Goal: Task Accomplishment & Management: Use online tool/utility

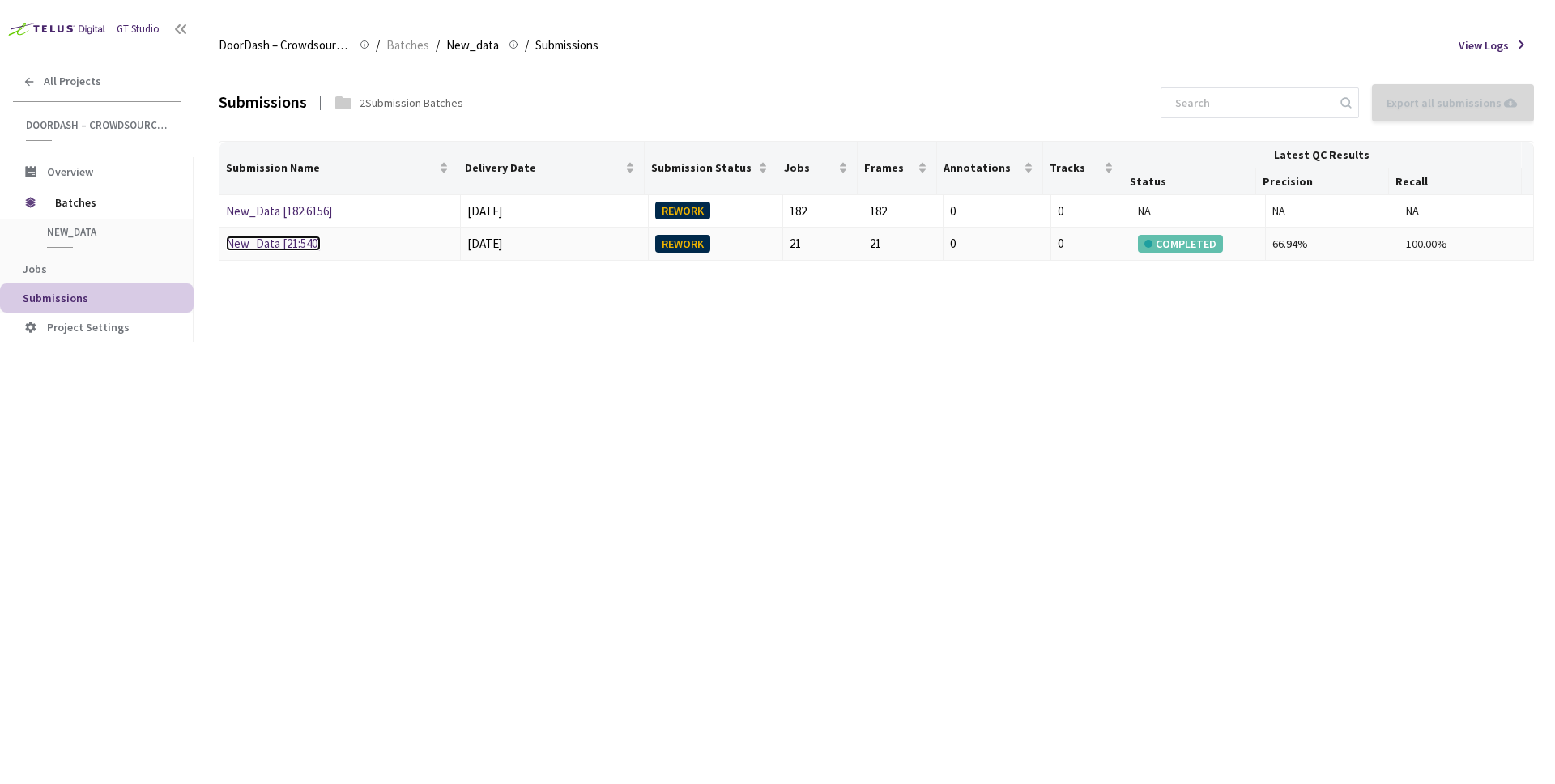
click at [291, 239] on link "New_Data [21:540]" at bounding box center [273, 243] width 95 height 15
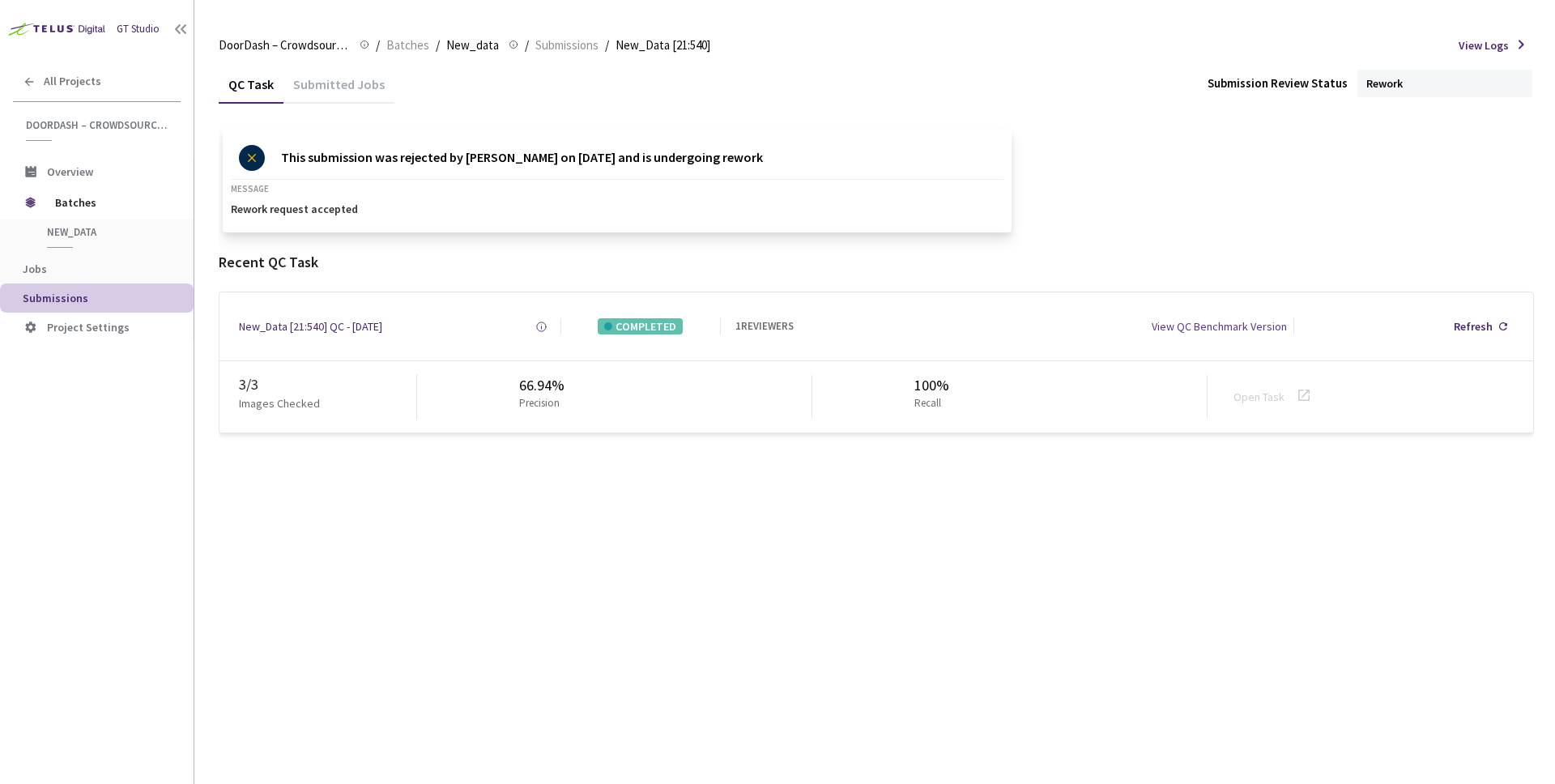
click at [311, 95] on div "Submitted Jobs" at bounding box center [339, 90] width 111 height 28
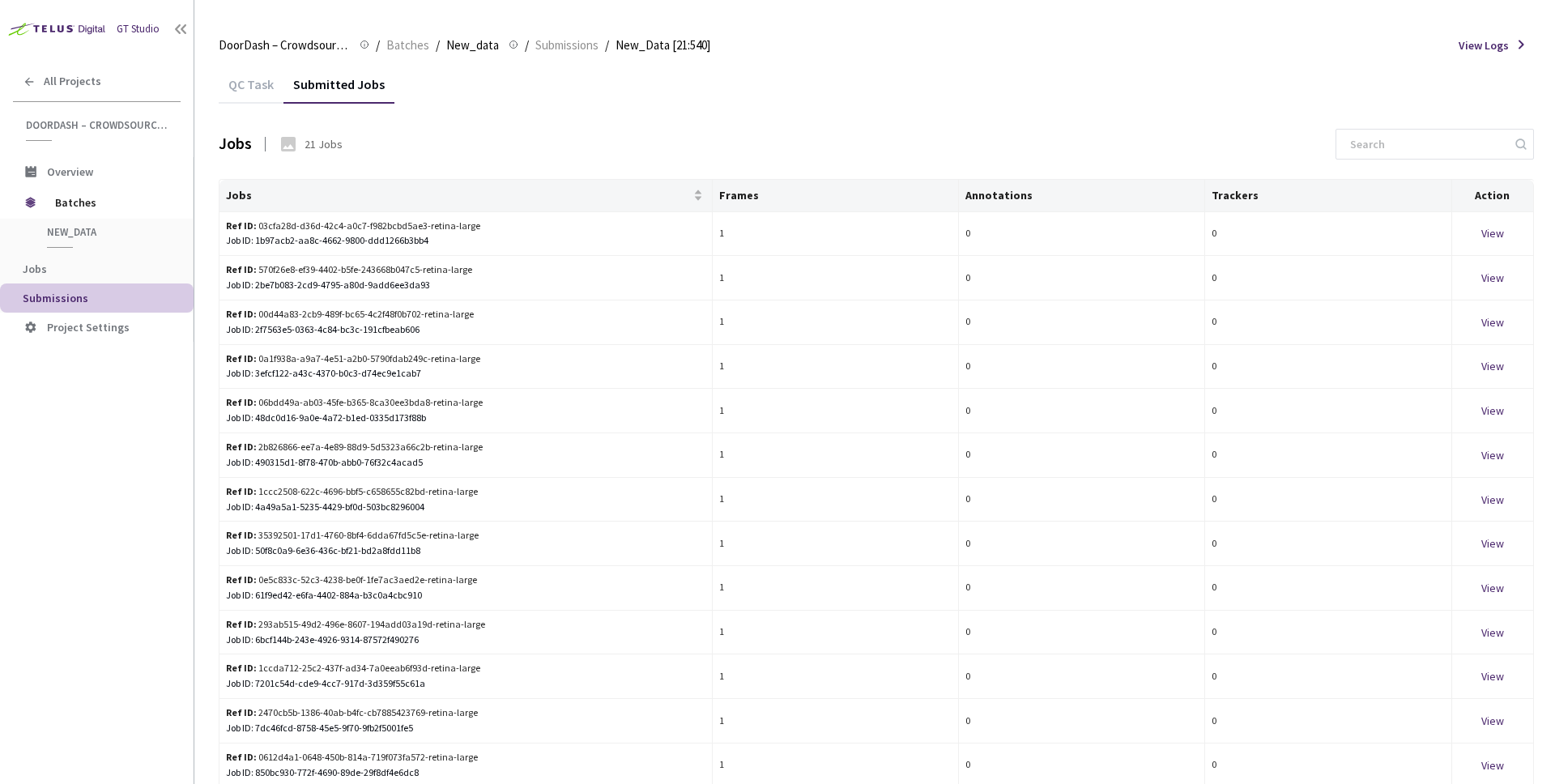
click at [223, 92] on div "QC Task" at bounding box center [251, 90] width 65 height 28
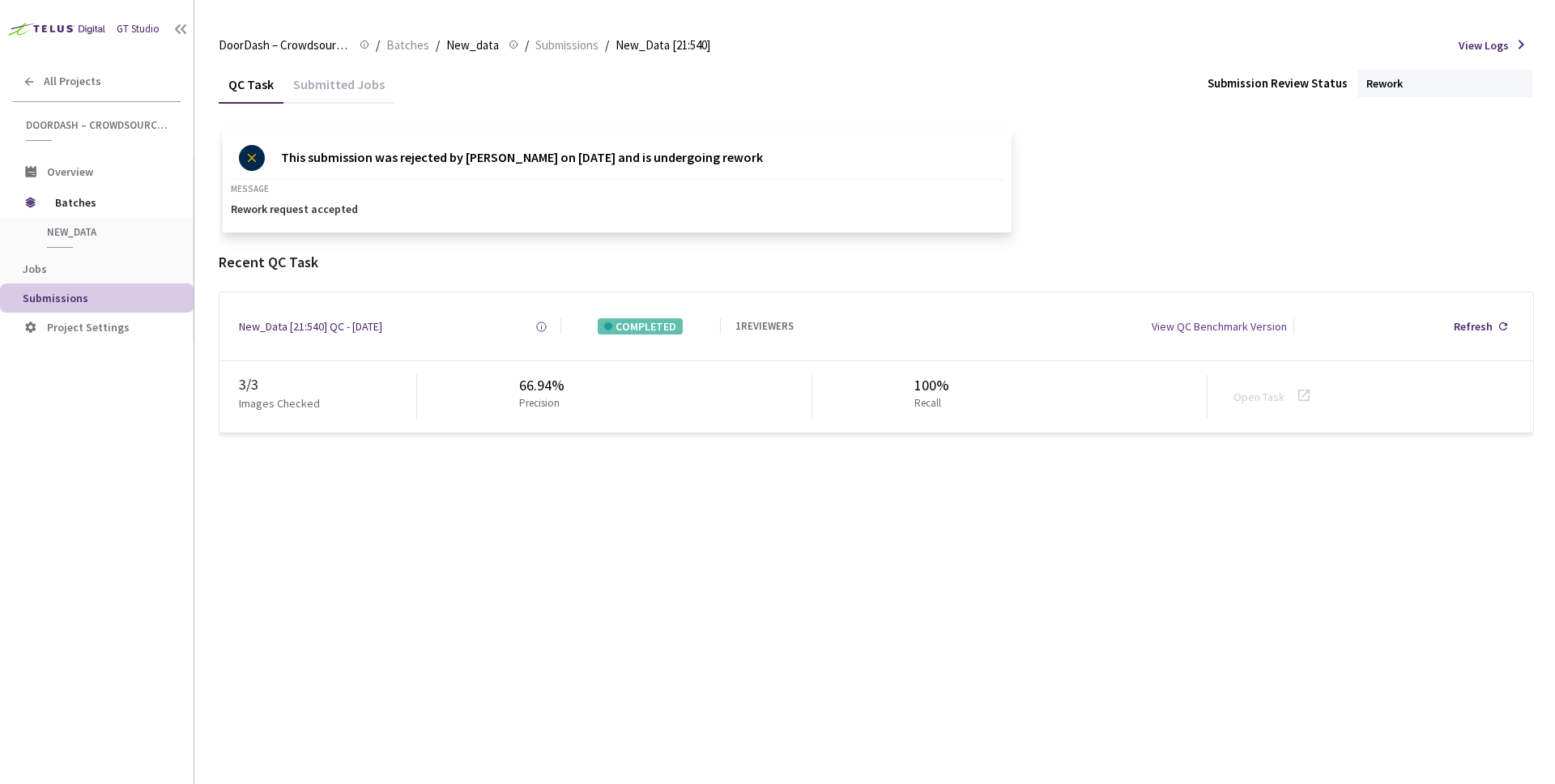
click at [1201, 325] on div "View QC Benchmark Version" at bounding box center [1219, 325] width 135 height 16
click at [1202, 326] on div "View QC Benchmark Version" at bounding box center [1219, 325] width 135 height 16
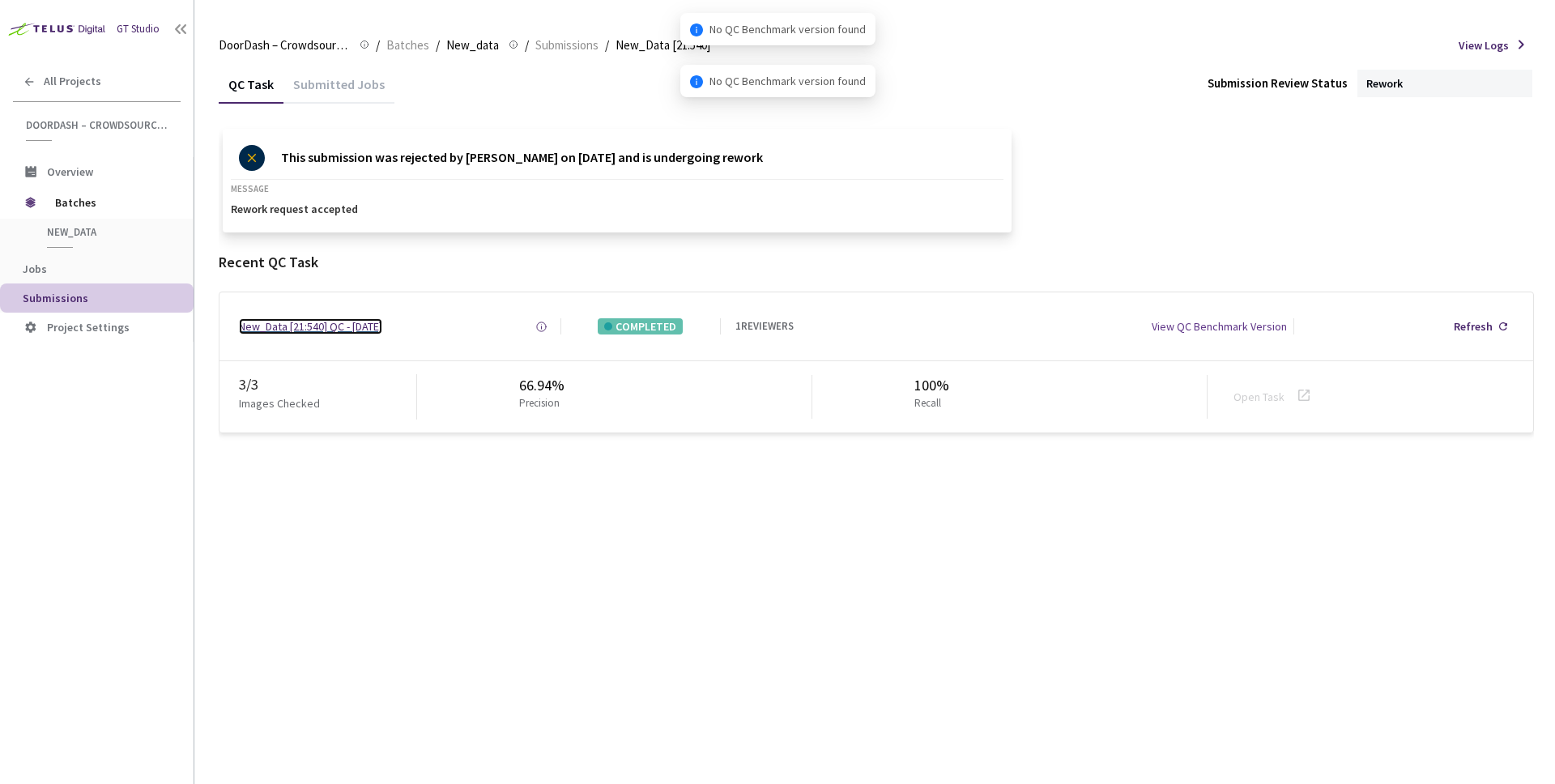
click at [265, 328] on div "New_Data [21:540] QC - [DATE]" at bounding box center [311, 325] width 144 height 16
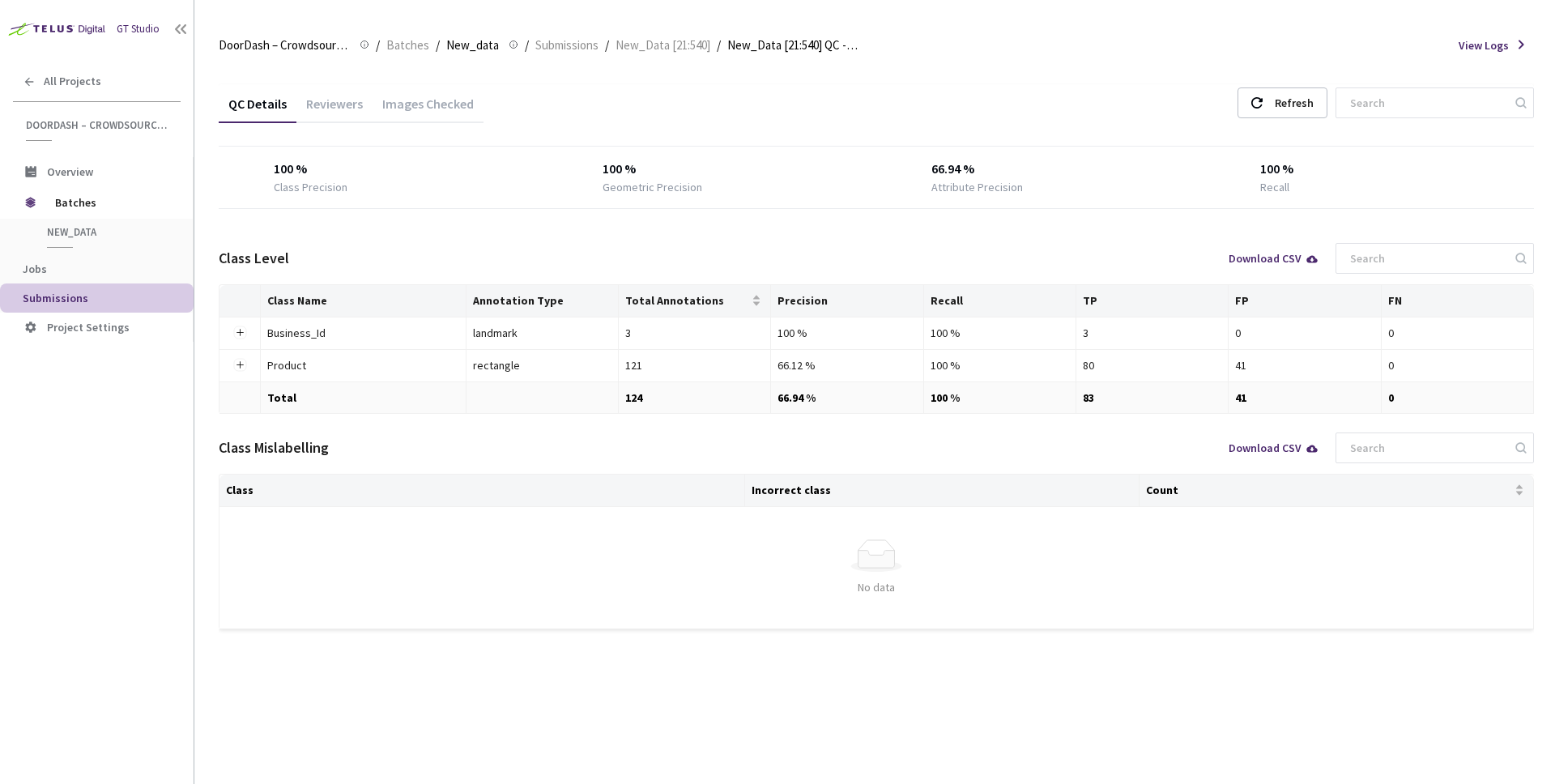
click at [339, 106] on div "Reviewers" at bounding box center [335, 109] width 77 height 28
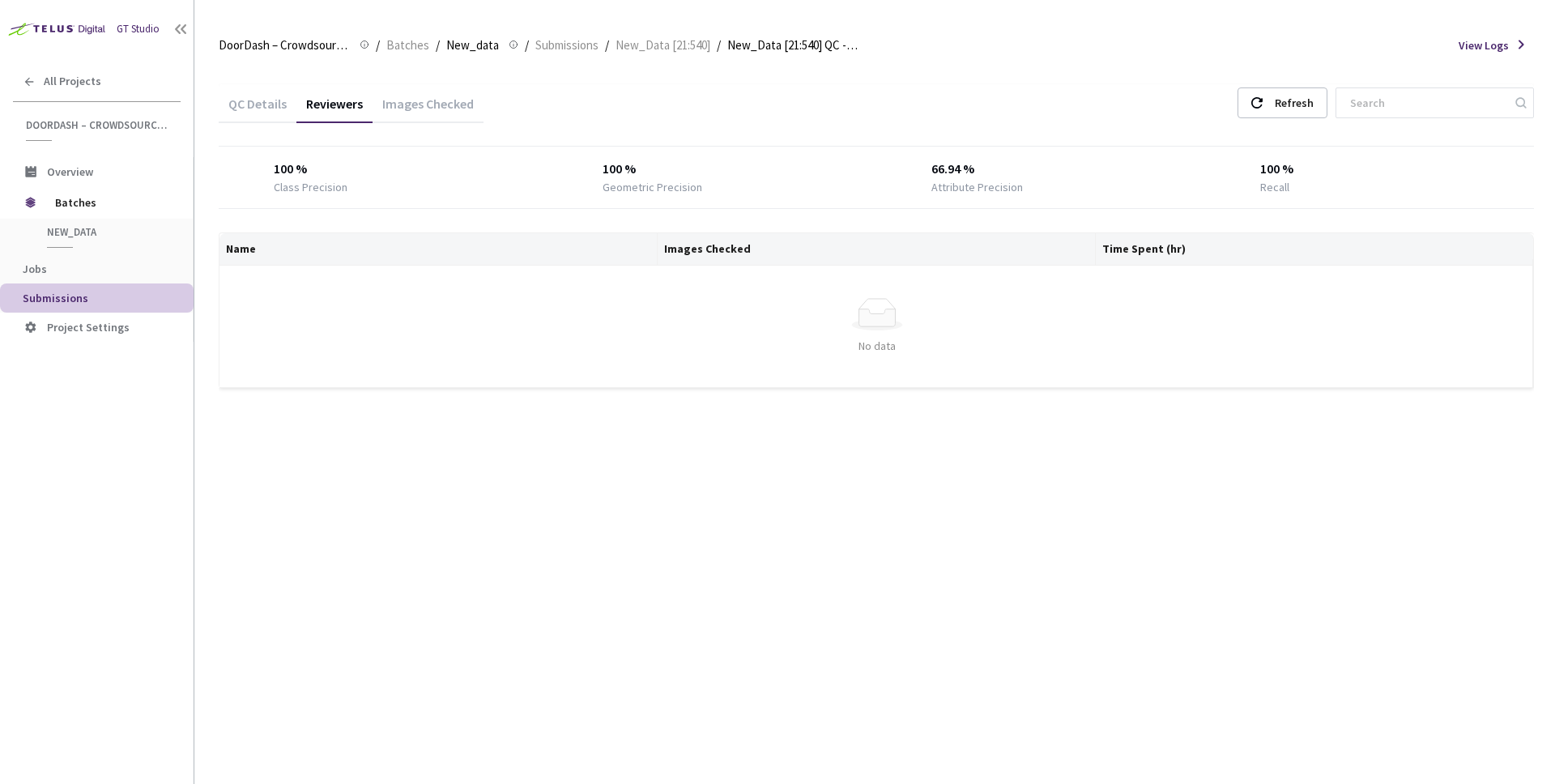
click at [436, 105] on div "Images Checked" at bounding box center [428, 109] width 111 height 28
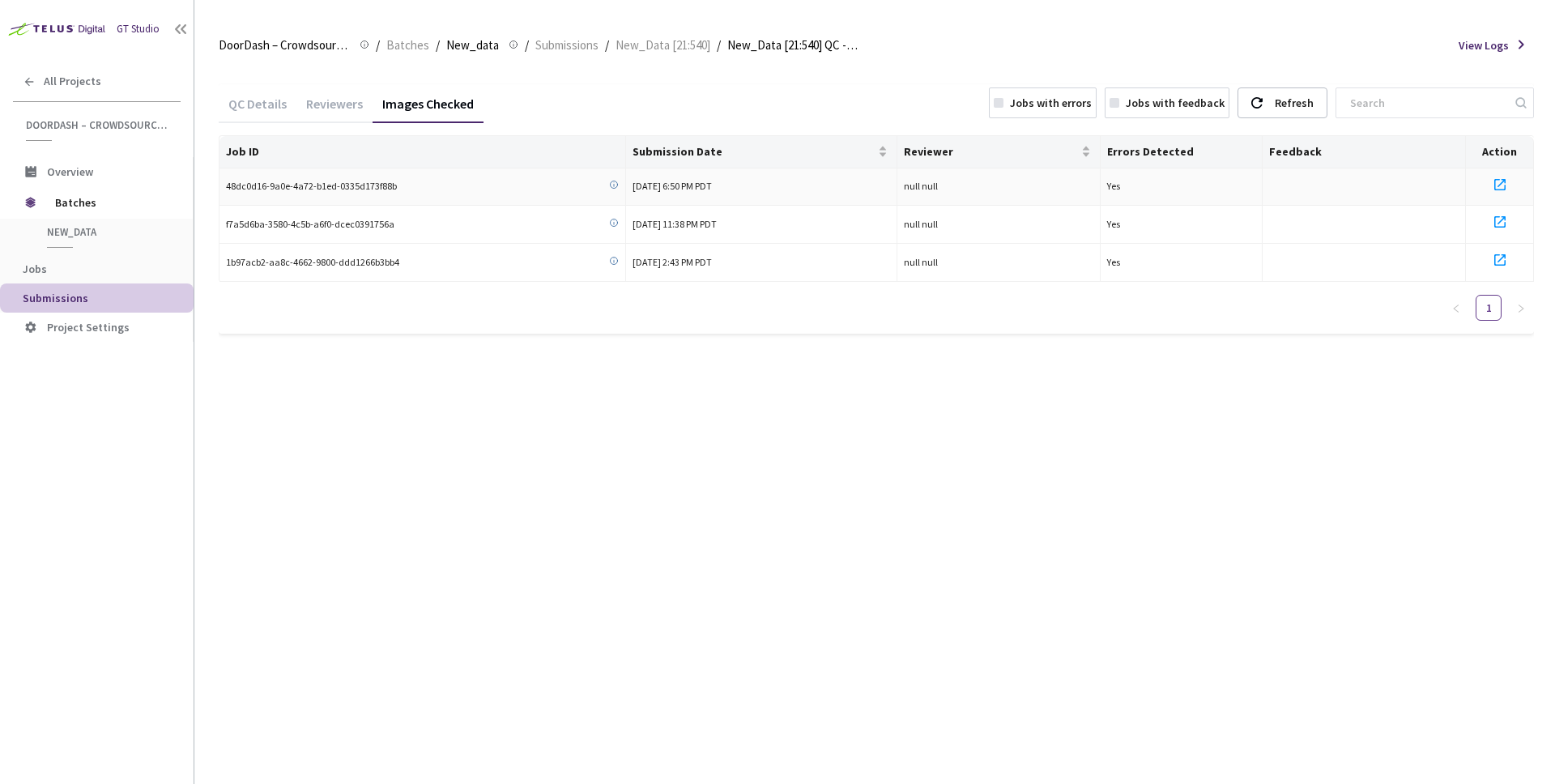
click at [363, 187] on span "48dc0d16-9a0e-4a72-b1ed-0335d173f88b" at bounding box center [311, 187] width 170 height 15
click at [1489, 187] on div at bounding box center [1499, 187] width 55 height 24
click at [1500, 181] on icon at bounding box center [1499, 185] width 19 height 19
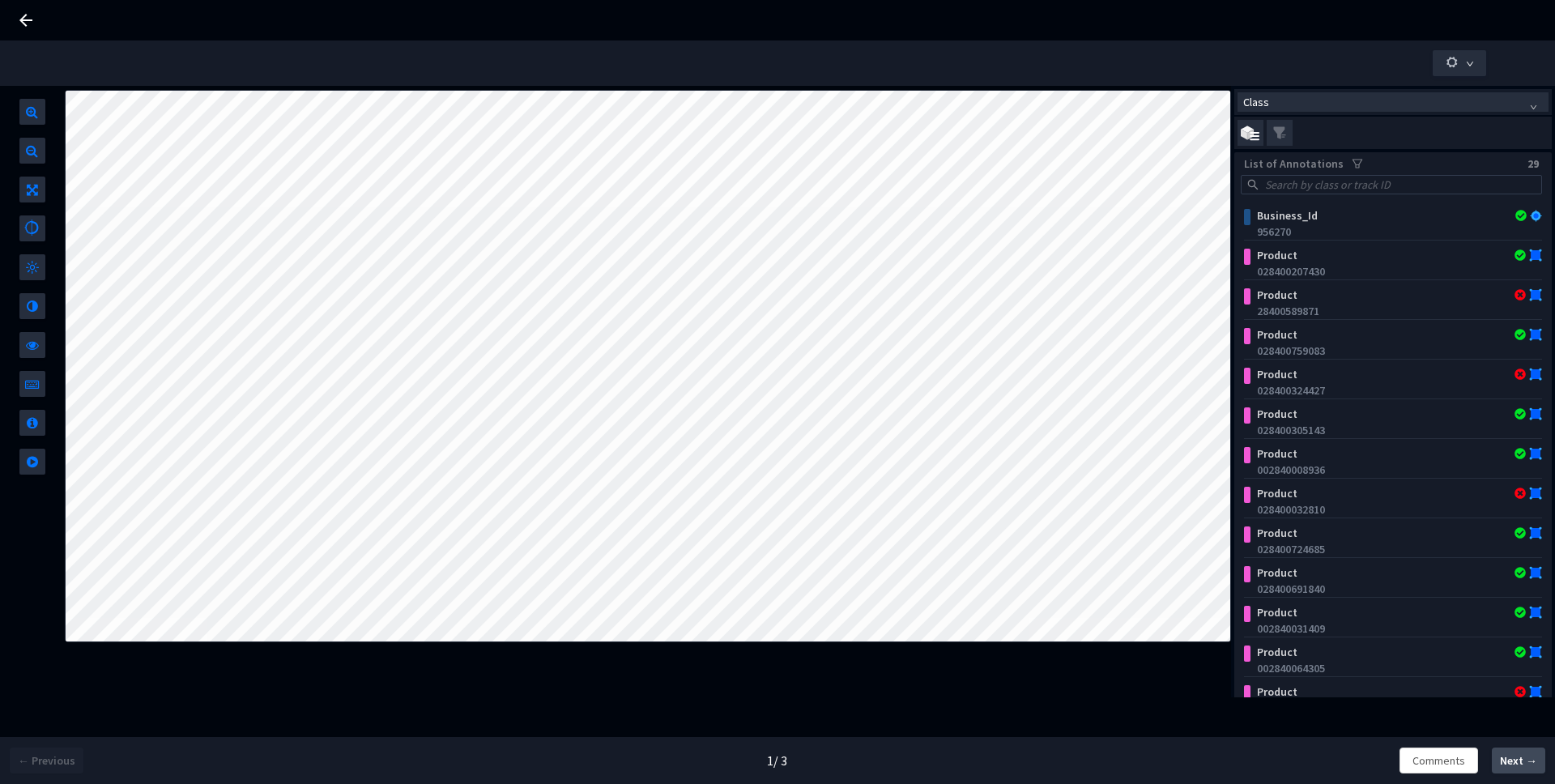
click at [1530, 766] on span "Next →" at bounding box center [1519, 761] width 37 height 17
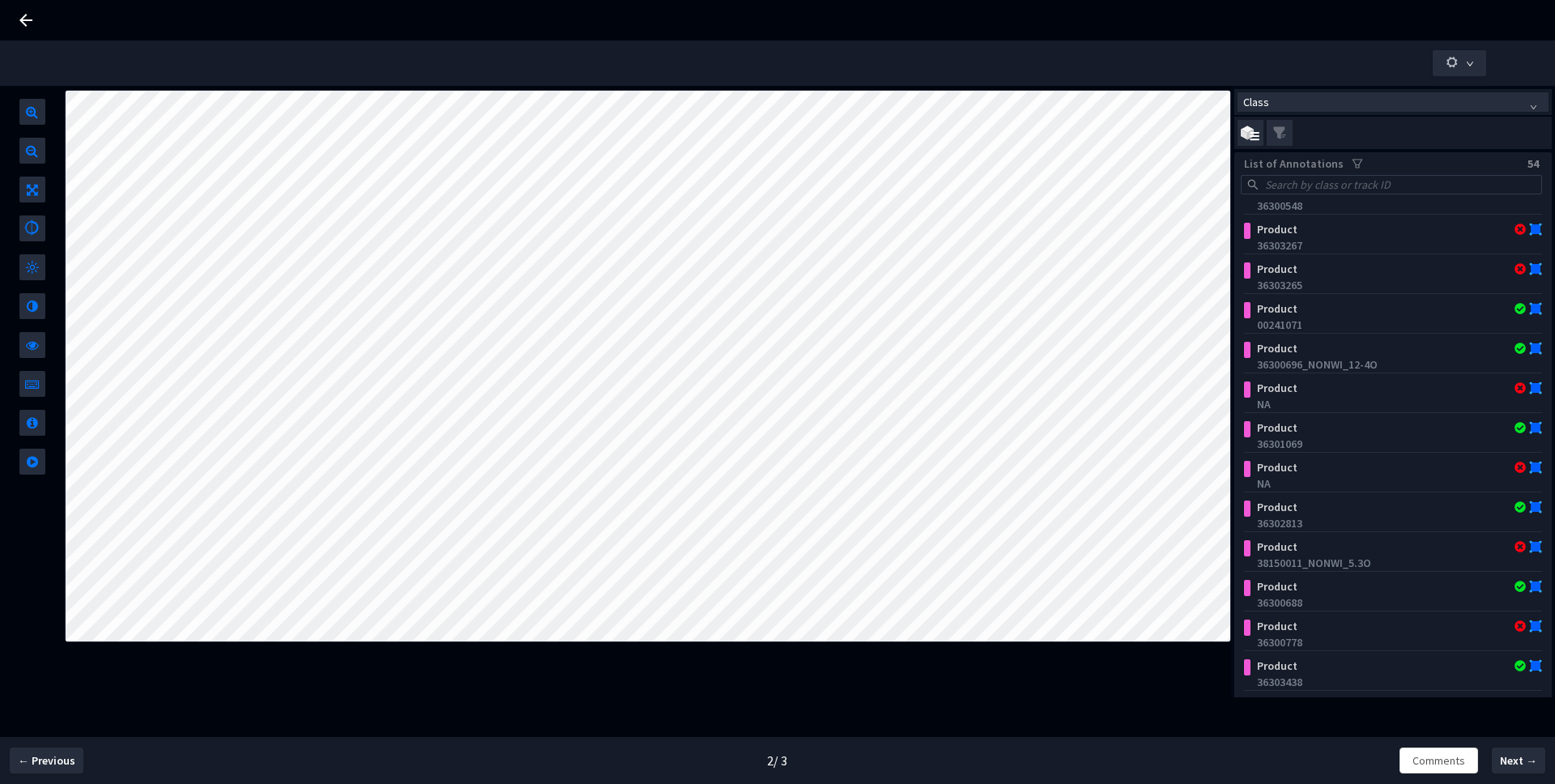
scroll to position [148, 0]
click at [1304, 392] on div "Product" at bounding box center [1367, 384] width 234 height 16
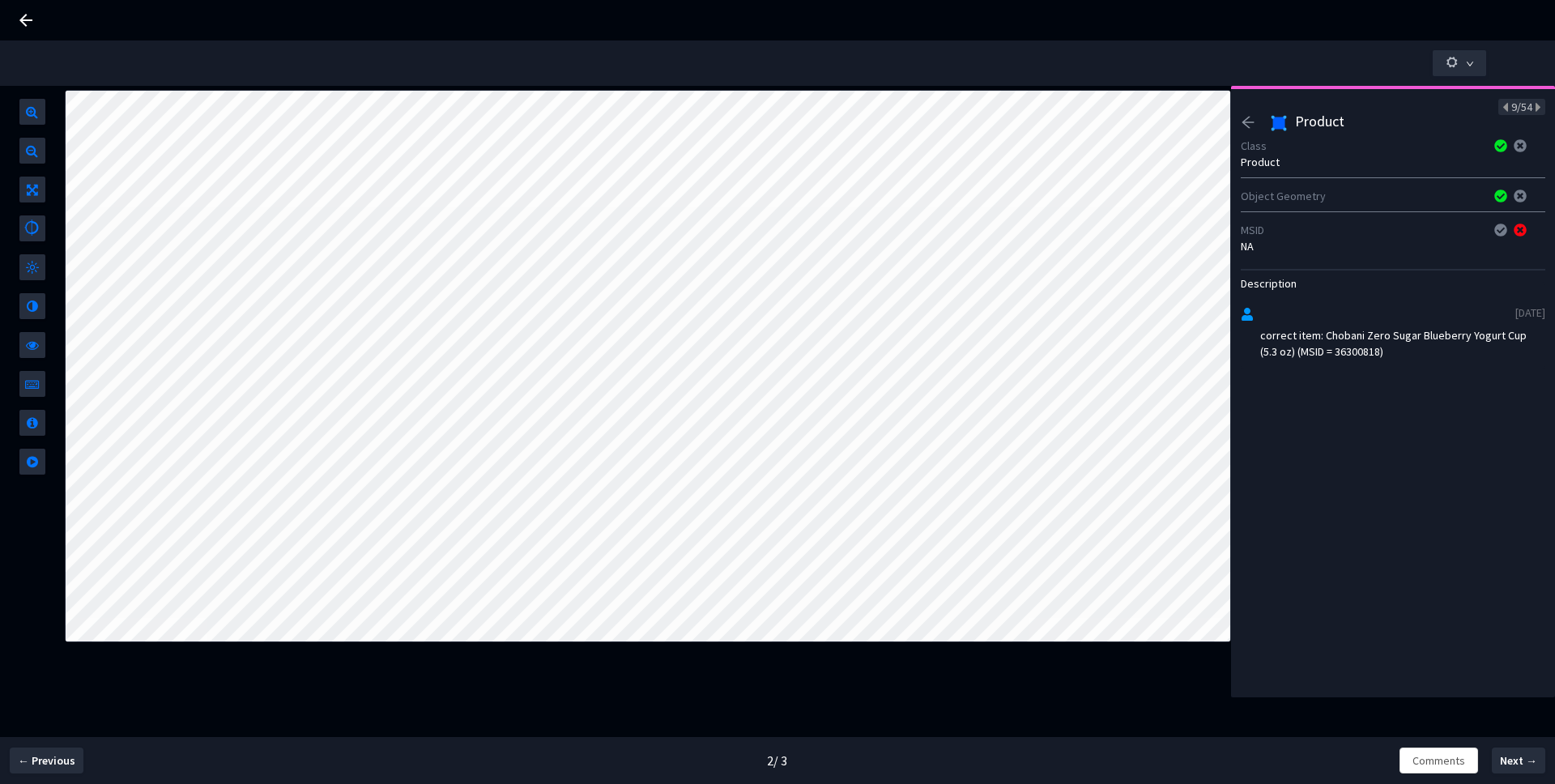
click at [1253, 128] on icon "arrow-left" at bounding box center [1248, 122] width 14 height 14
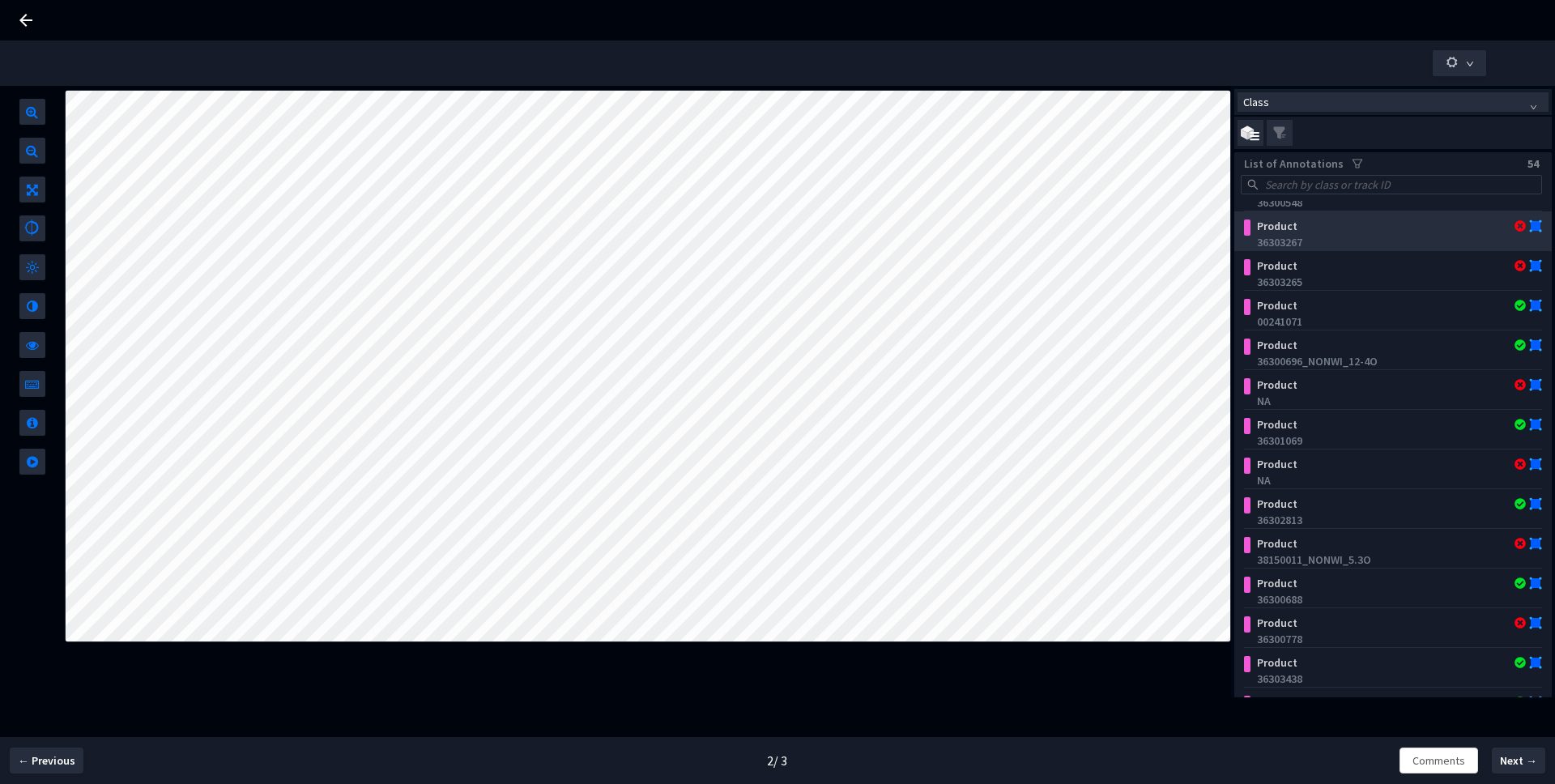
click at [1284, 244] on div "36303267" at bounding box center [1396, 241] width 279 height 16
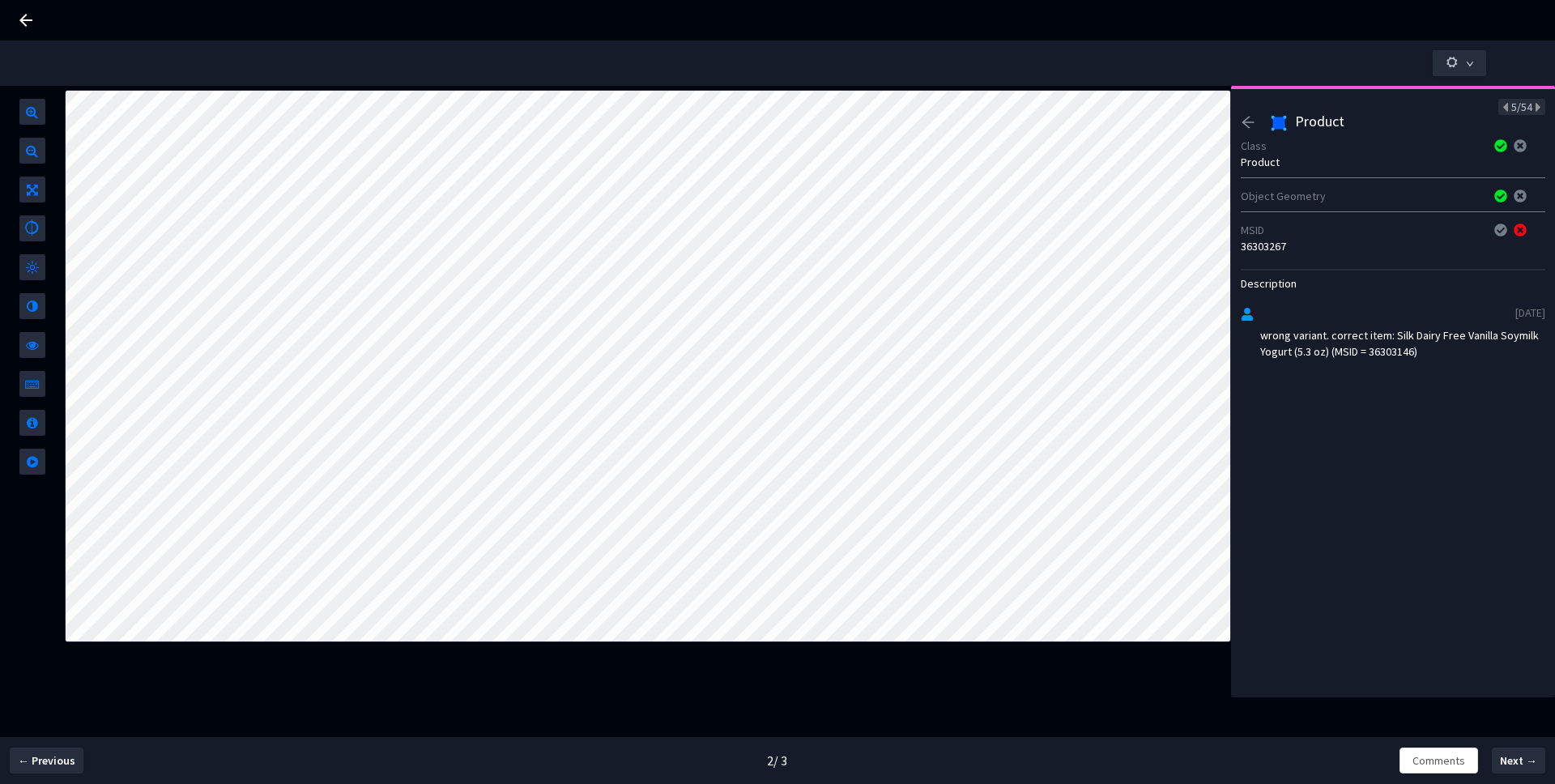
click at [1254, 132] on div at bounding box center [1253, 124] width 25 height 19
click at [1249, 130] on div at bounding box center [1253, 124] width 25 height 19
click at [1255, 121] on div at bounding box center [1253, 124] width 25 height 19
click at [1250, 122] on icon "arrow-left" at bounding box center [1249, 123] width 12 height 11
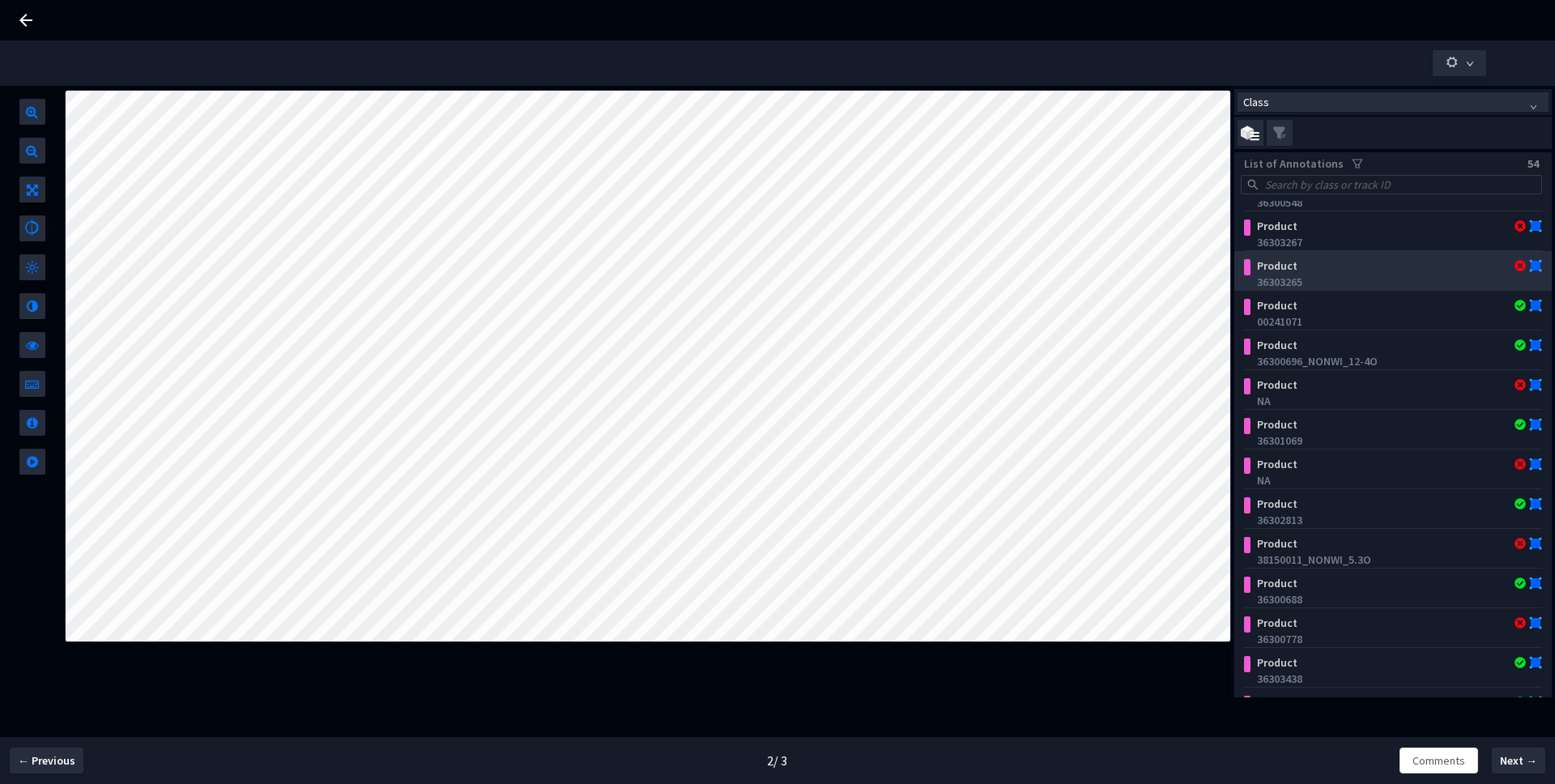
click at [1355, 281] on div "36303265" at bounding box center [1396, 281] width 279 height 16
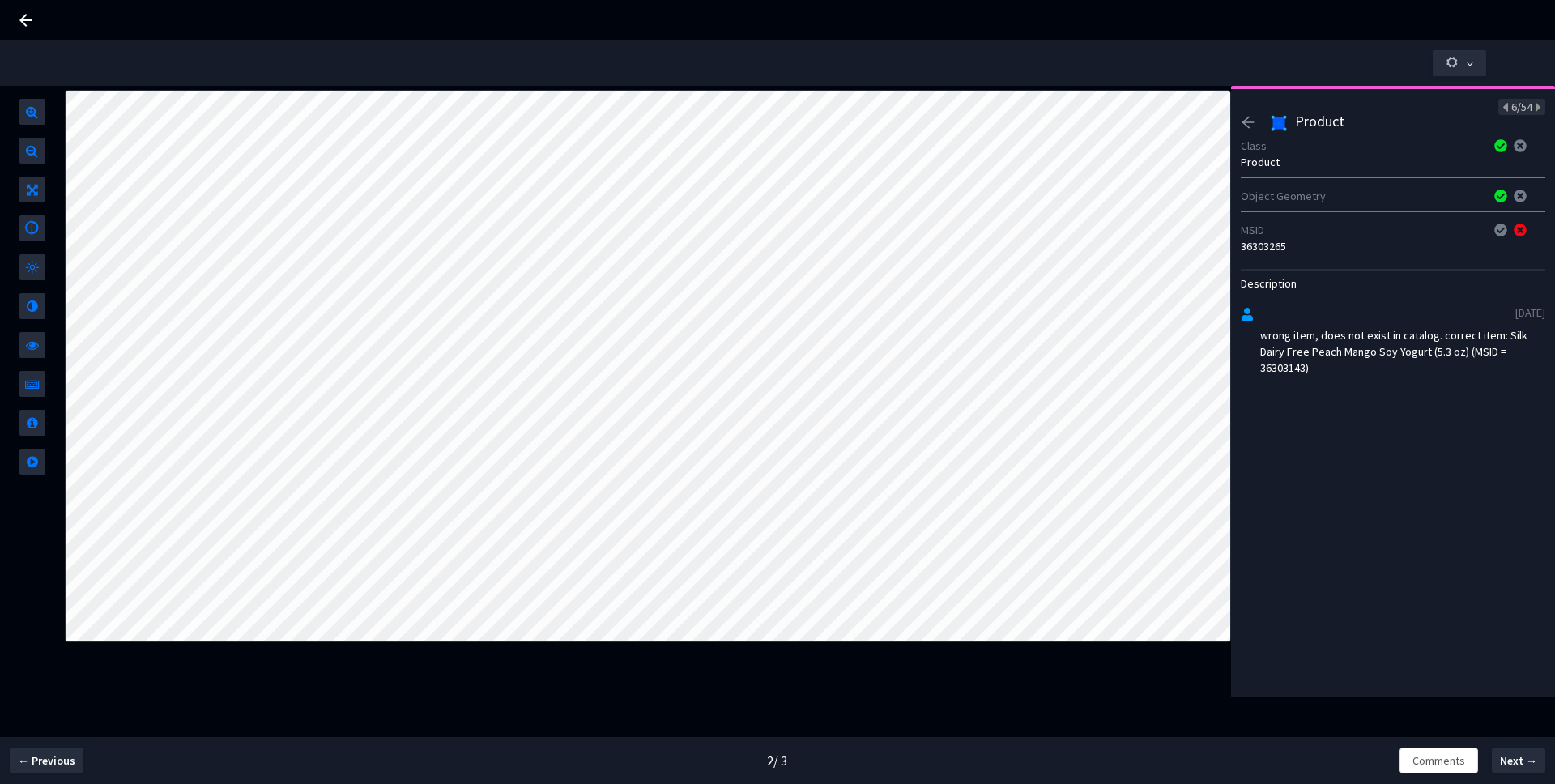
click at [1273, 249] on div "36303265" at bounding box center [1393, 246] width 304 height 16
click at [1249, 124] on icon "arrow-left" at bounding box center [1248, 122] width 14 height 14
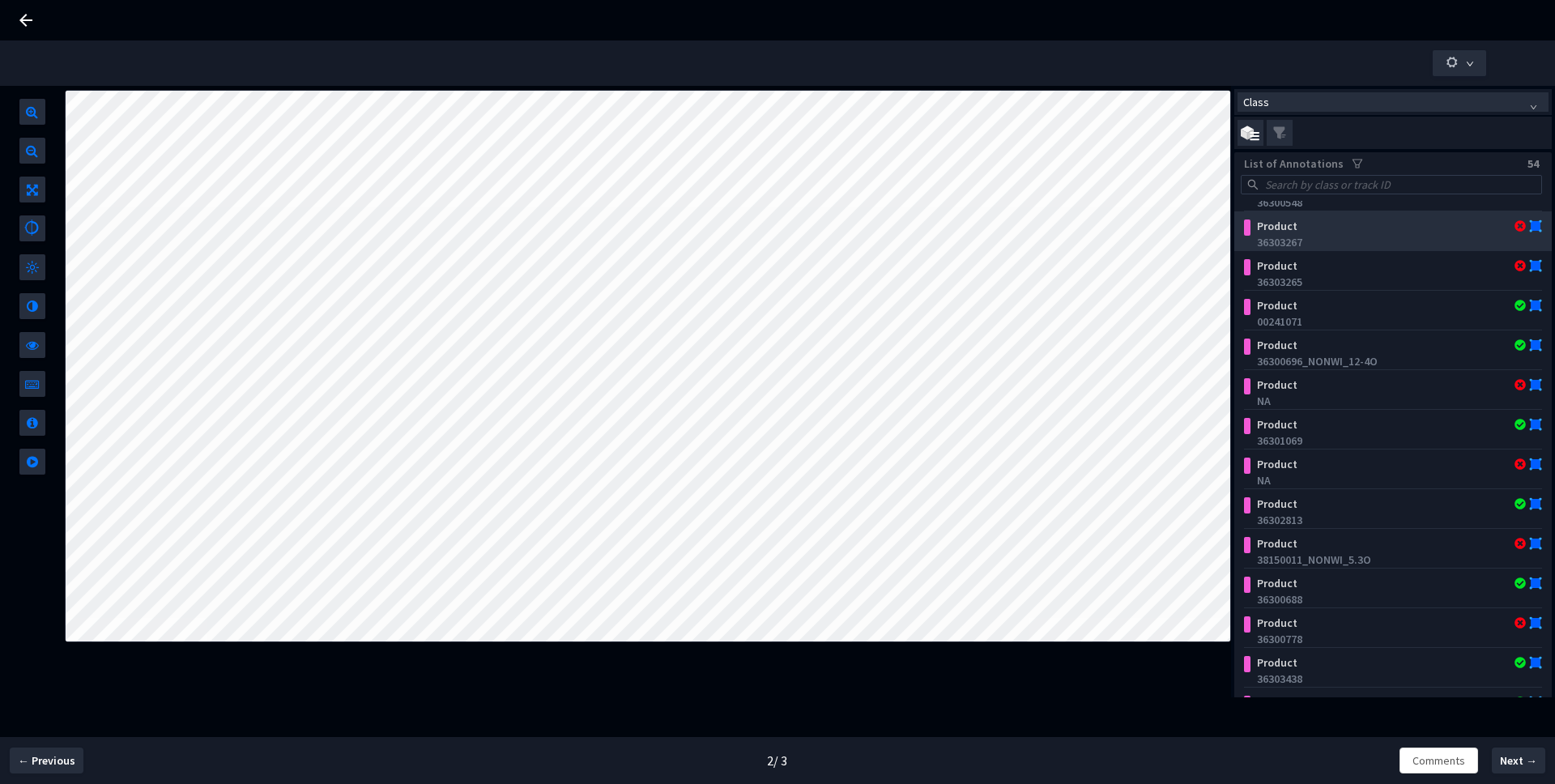
click at [1363, 249] on div "36303267" at bounding box center [1396, 241] width 279 height 16
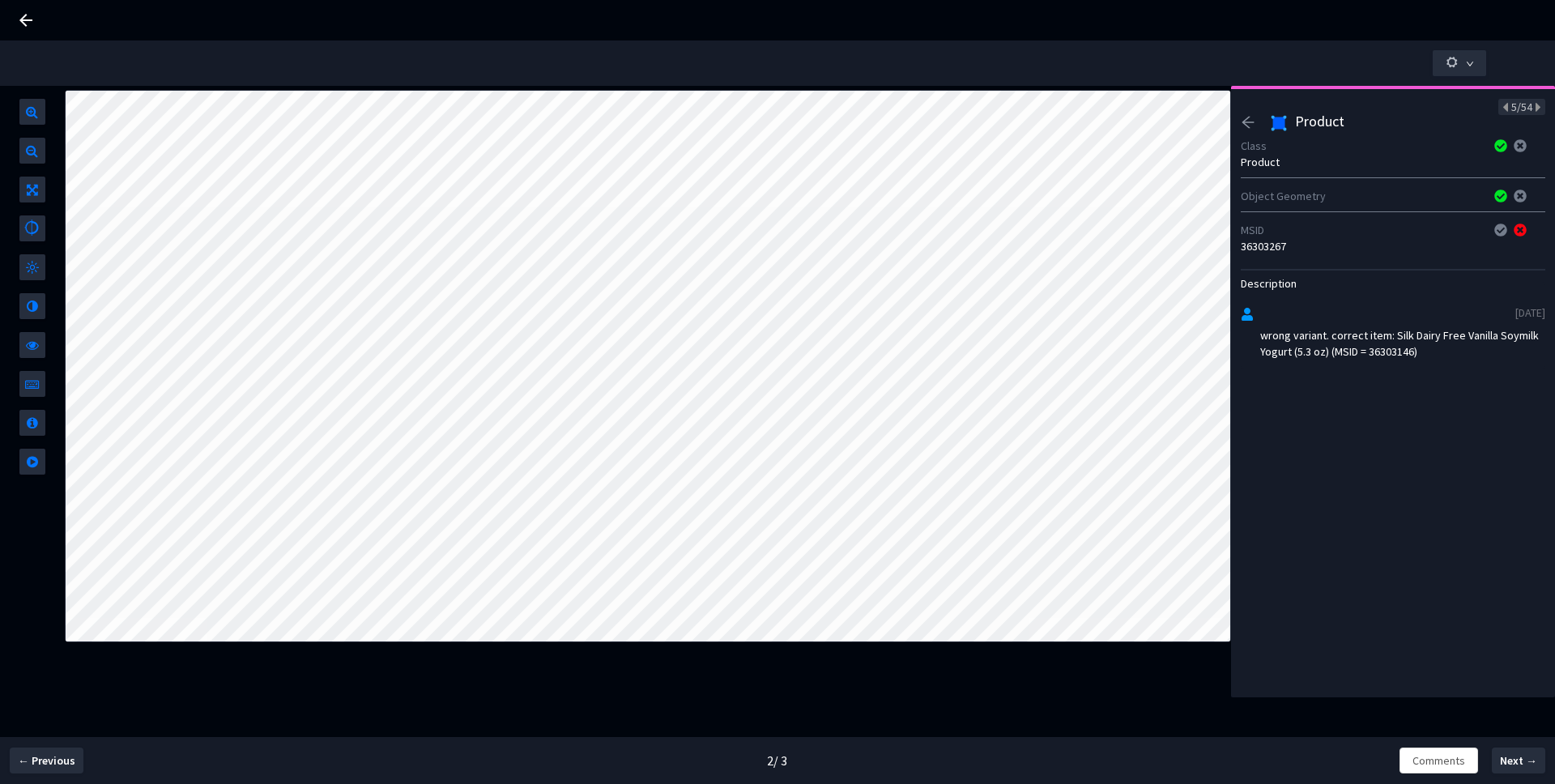
click at [1249, 123] on icon "arrow-left" at bounding box center [1248, 122] width 14 height 14
click at [1249, 124] on icon "arrow-left" at bounding box center [1248, 122] width 14 height 14
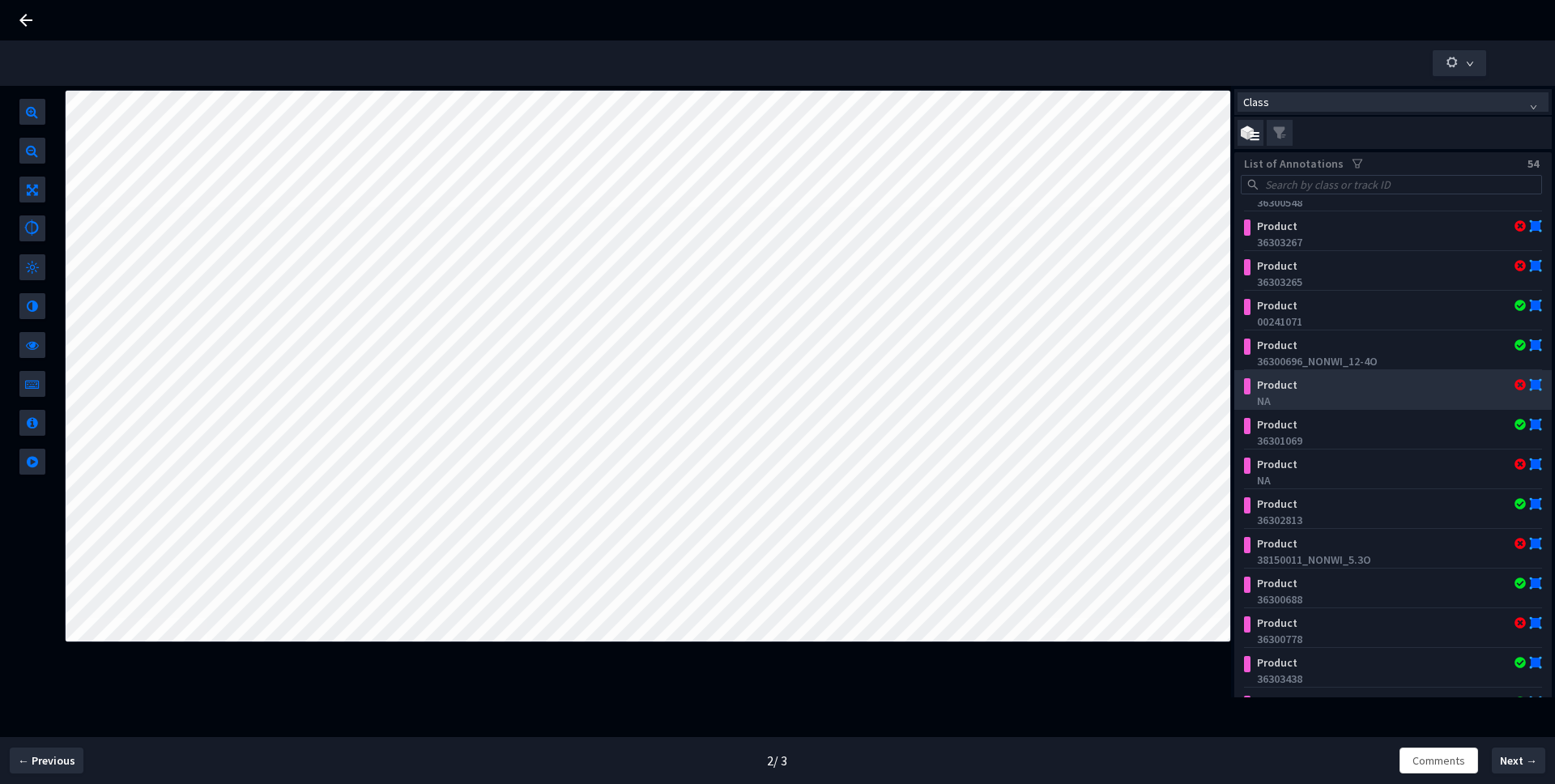
click at [1300, 393] on div "NA" at bounding box center [1396, 400] width 279 height 16
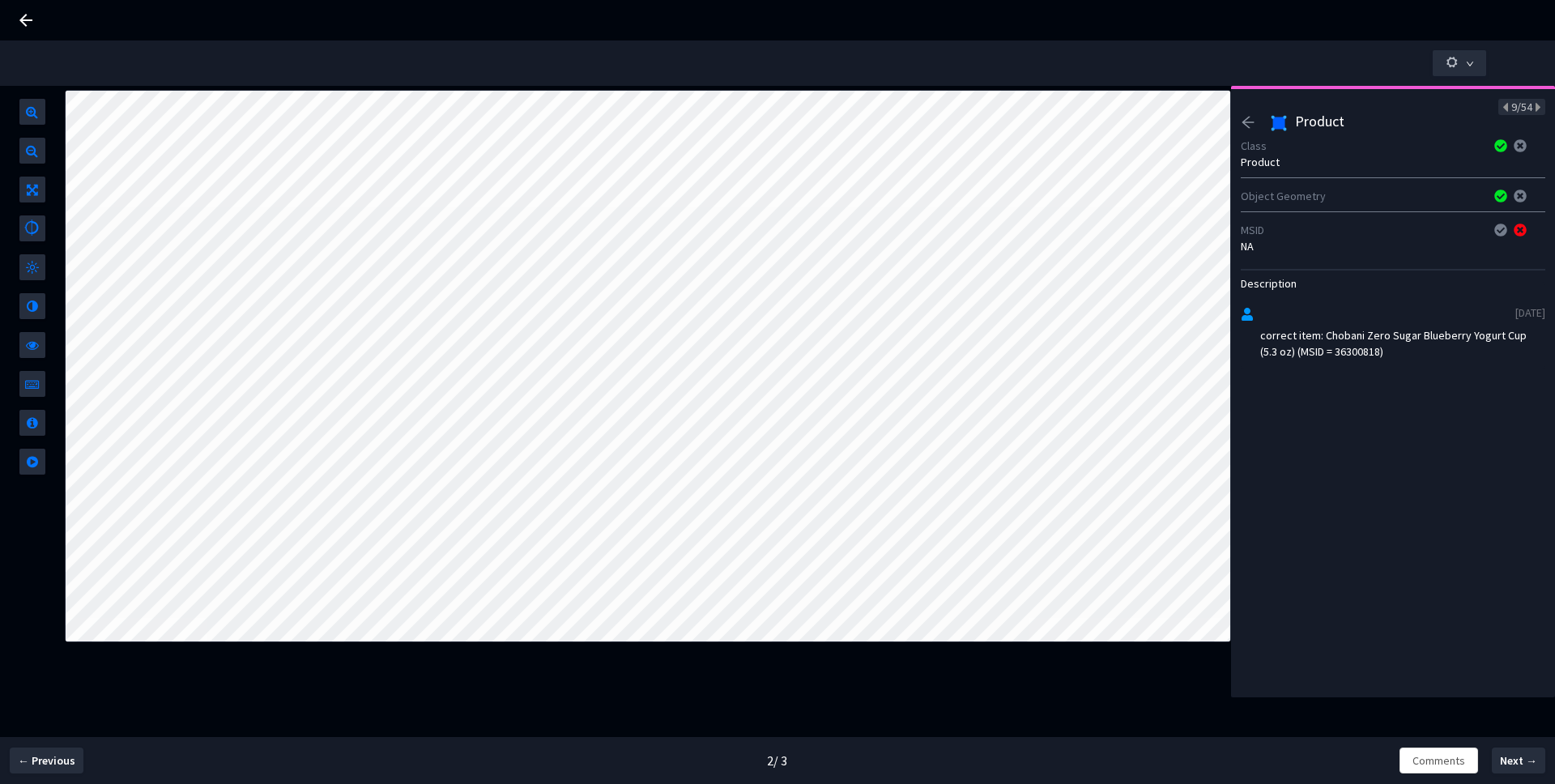
click at [1247, 126] on icon "arrow-left" at bounding box center [1249, 123] width 12 height 11
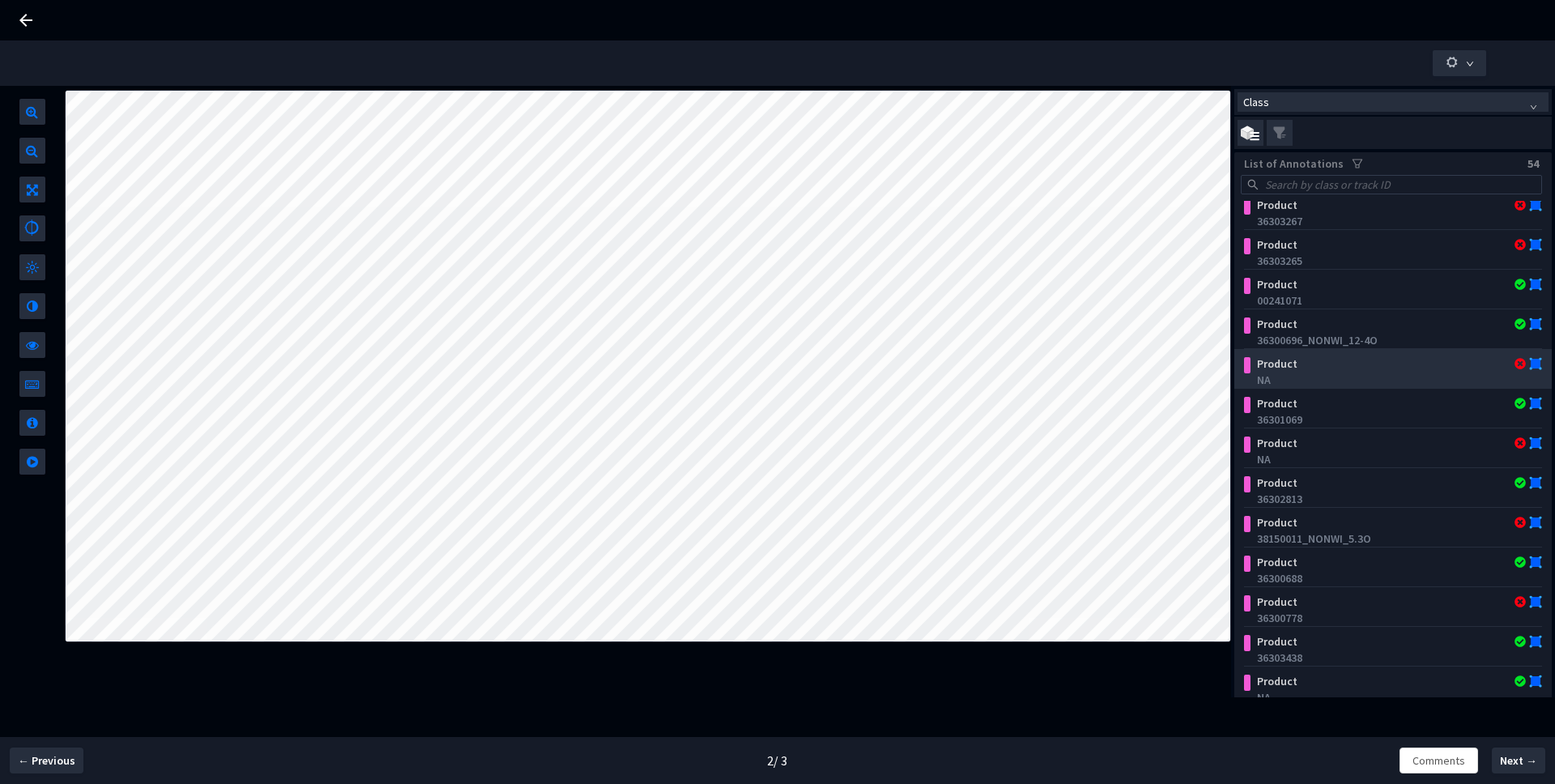
scroll to position [167, 0]
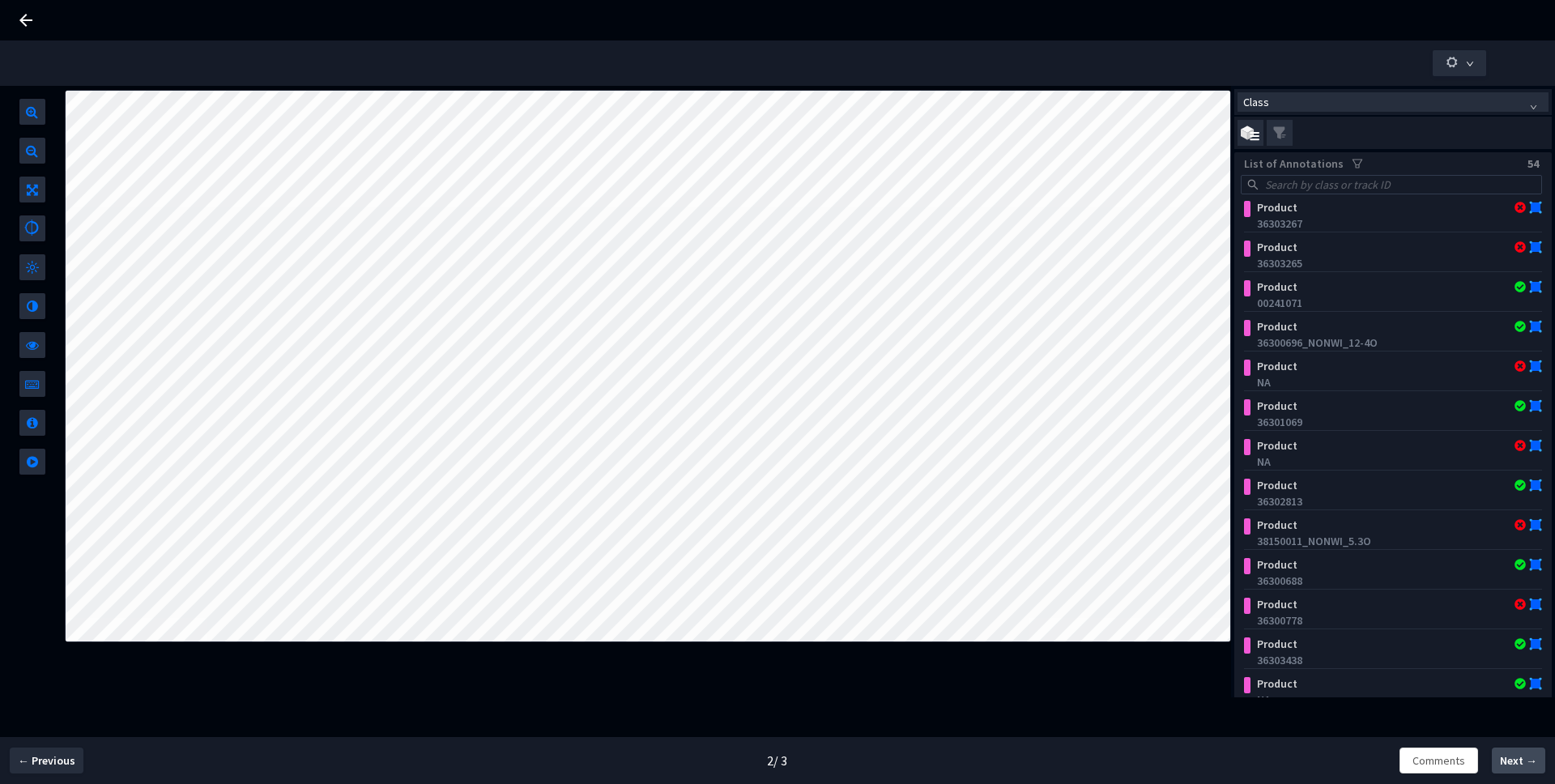
click at [1513, 765] on span "Next →" at bounding box center [1519, 761] width 37 height 17
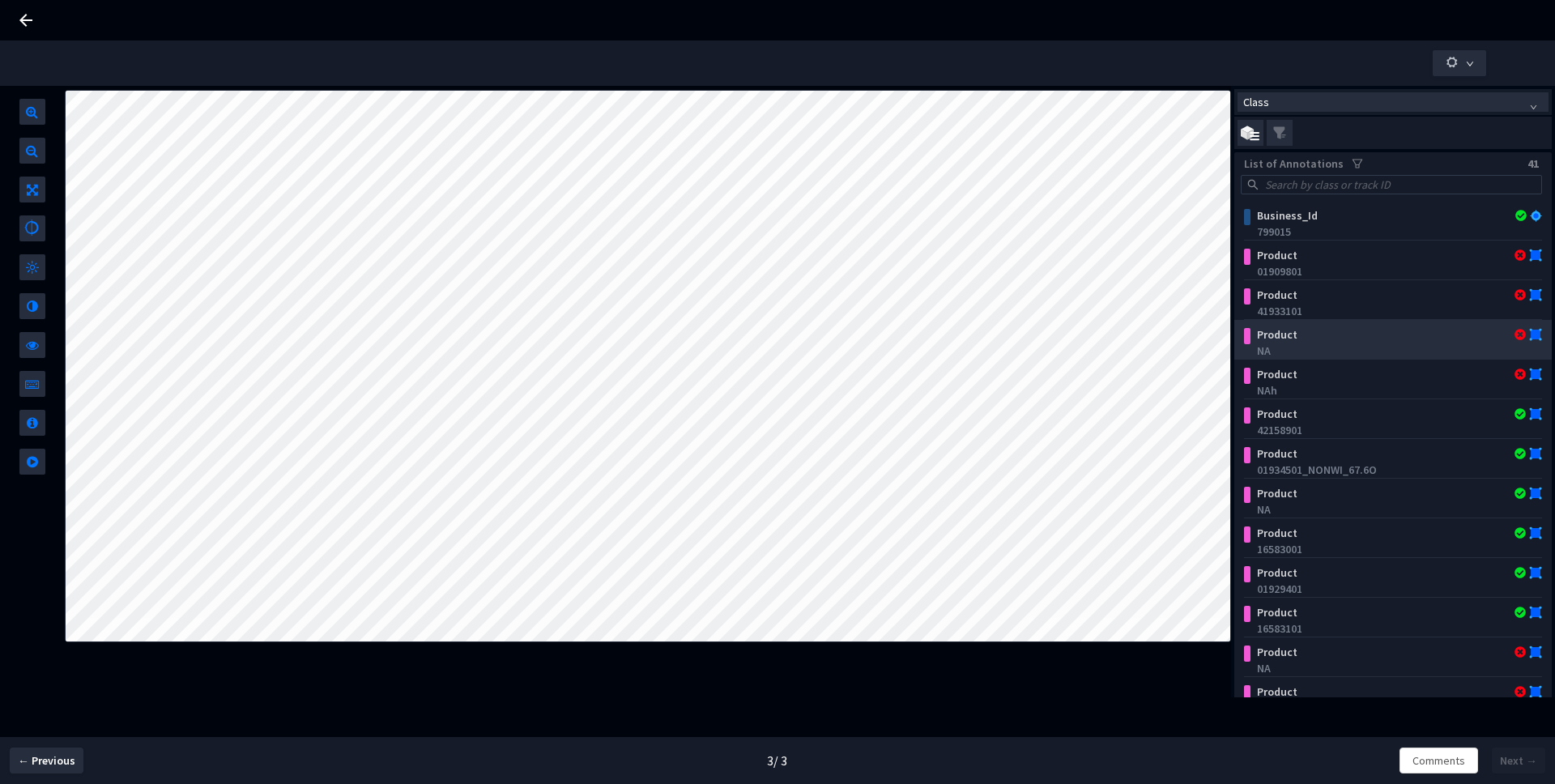
click at [1296, 349] on div "NA" at bounding box center [1396, 350] width 279 height 16
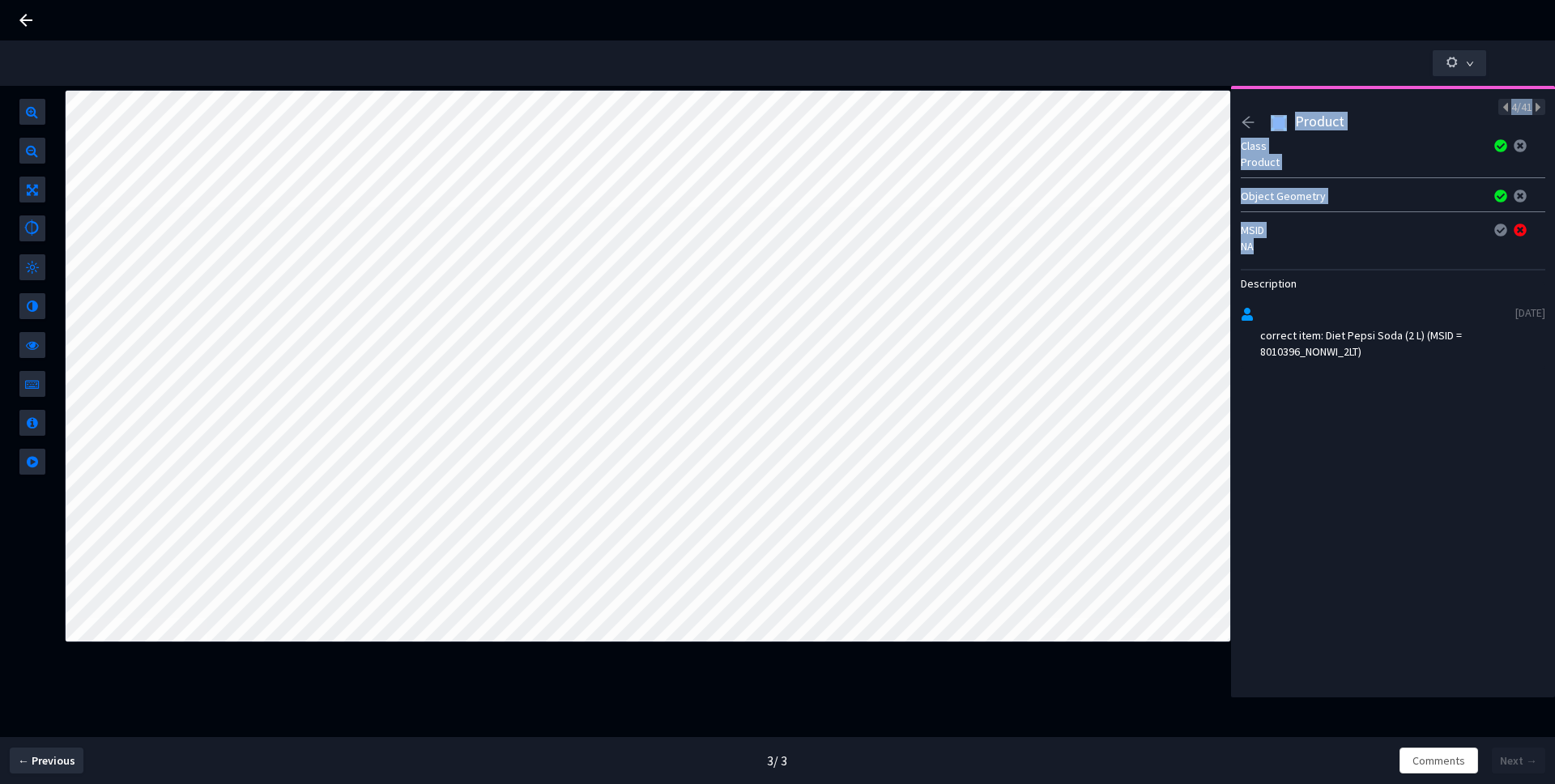
click at [1223, 250] on div "Class List of Annotations 41 Business_Id 799015 Product 01909801 Product 419331…" at bounding box center [778, 414] width 1555 height 657
click at [1249, 123] on icon "arrow-left" at bounding box center [1248, 122] width 14 height 14
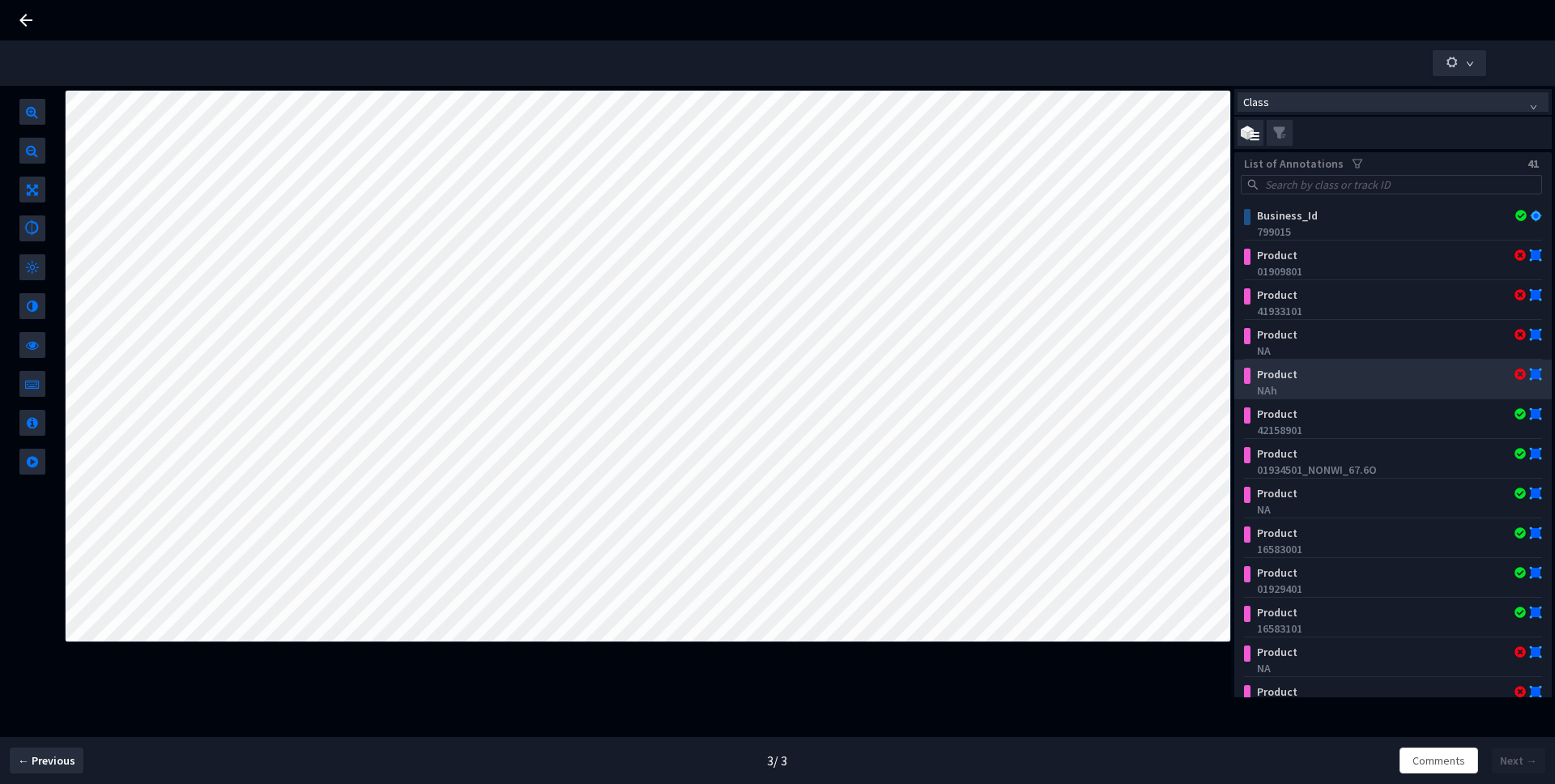
click at [1322, 392] on div "NAh" at bounding box center [1396, 390] width 279 height 16
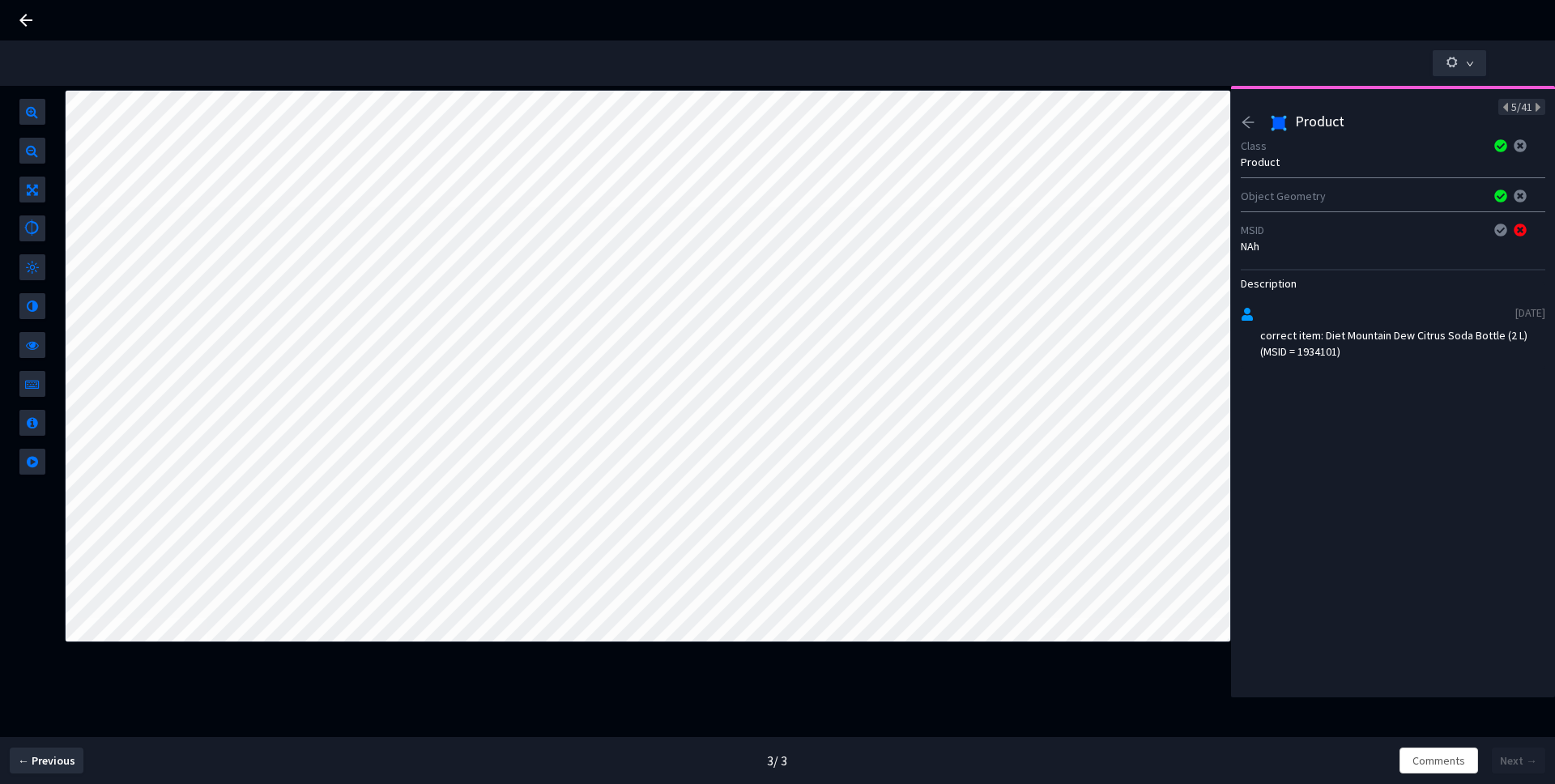
click at [1243, 128] on icon "arrow-left" at bounding box center [1248, 122] width 14 height 14
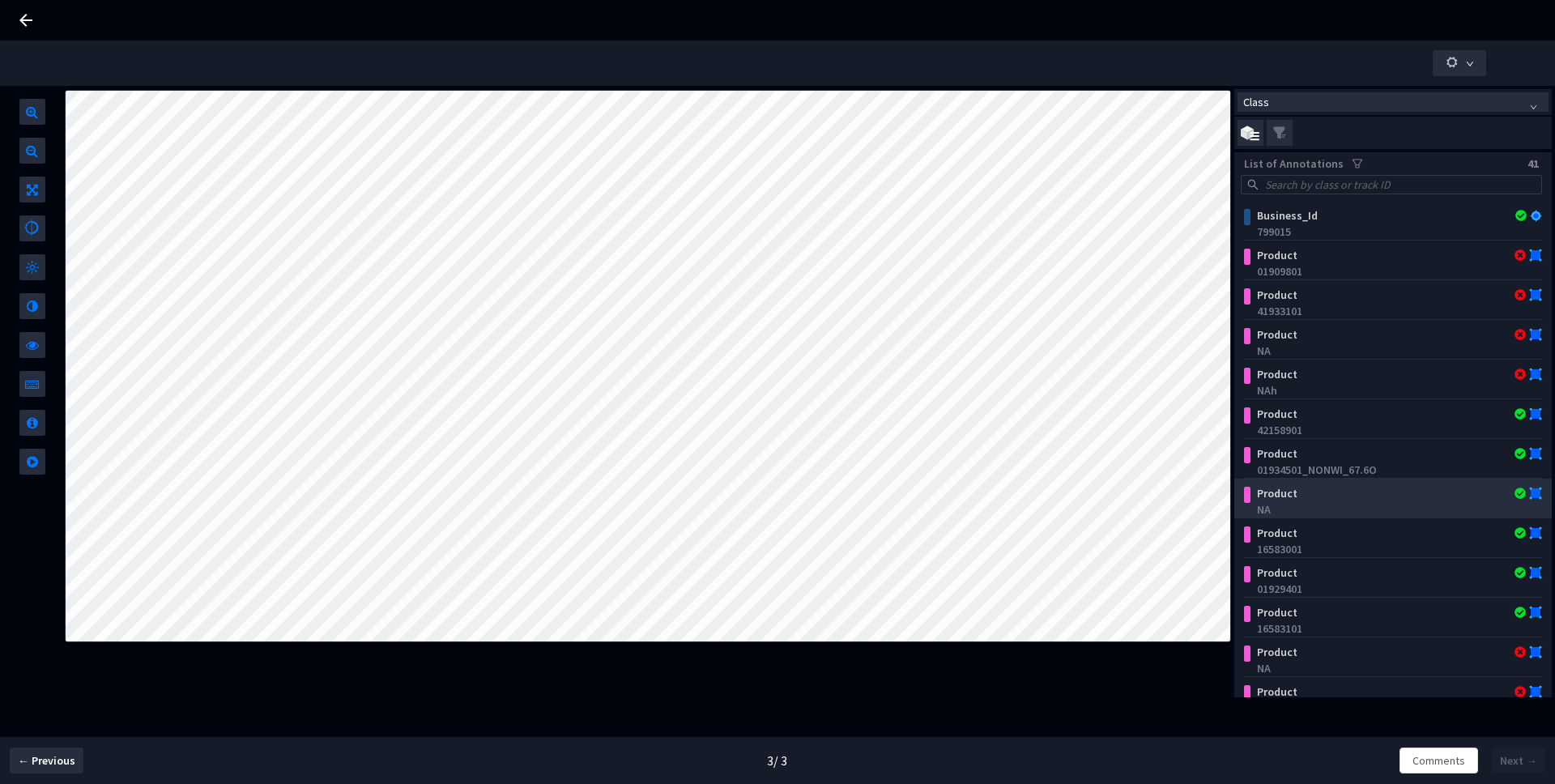
click at [1376, 502] on div "NA" at bounding box center [1396, 509] width 279 height 16
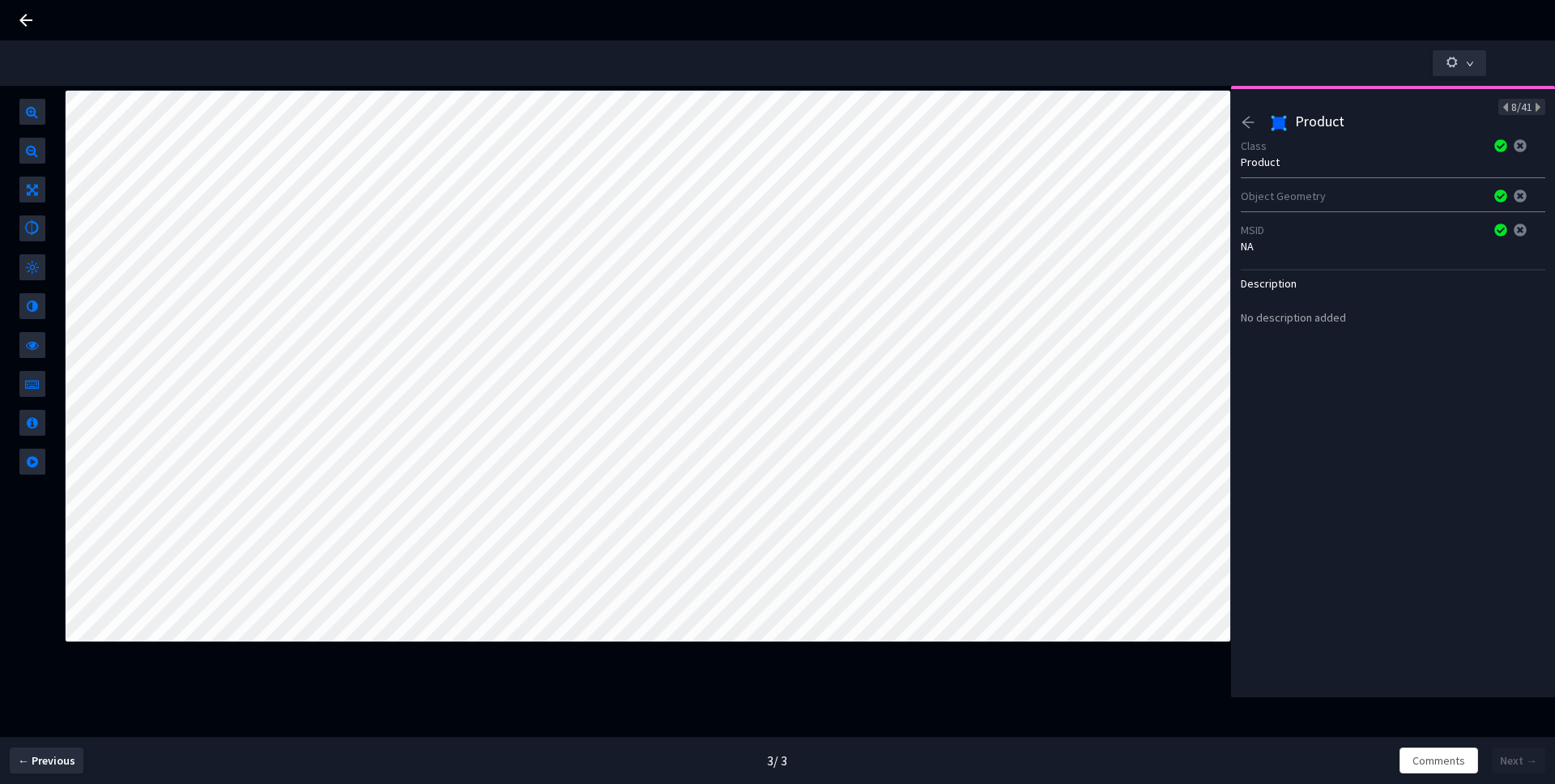
click at [1258, 138] on div "Class" at bounding box center [1363, 146] width 244 height 16
click at [1257, 138] on div "Class" at bounding box center [1363, 146] width 244 height 16
click at [1254, 129] on div at bounding box center [1253, 124] width 25 height 19
click at [1248, 128] on icon "arrow-left" at bounding box center [1248, 122] width 14 height 14
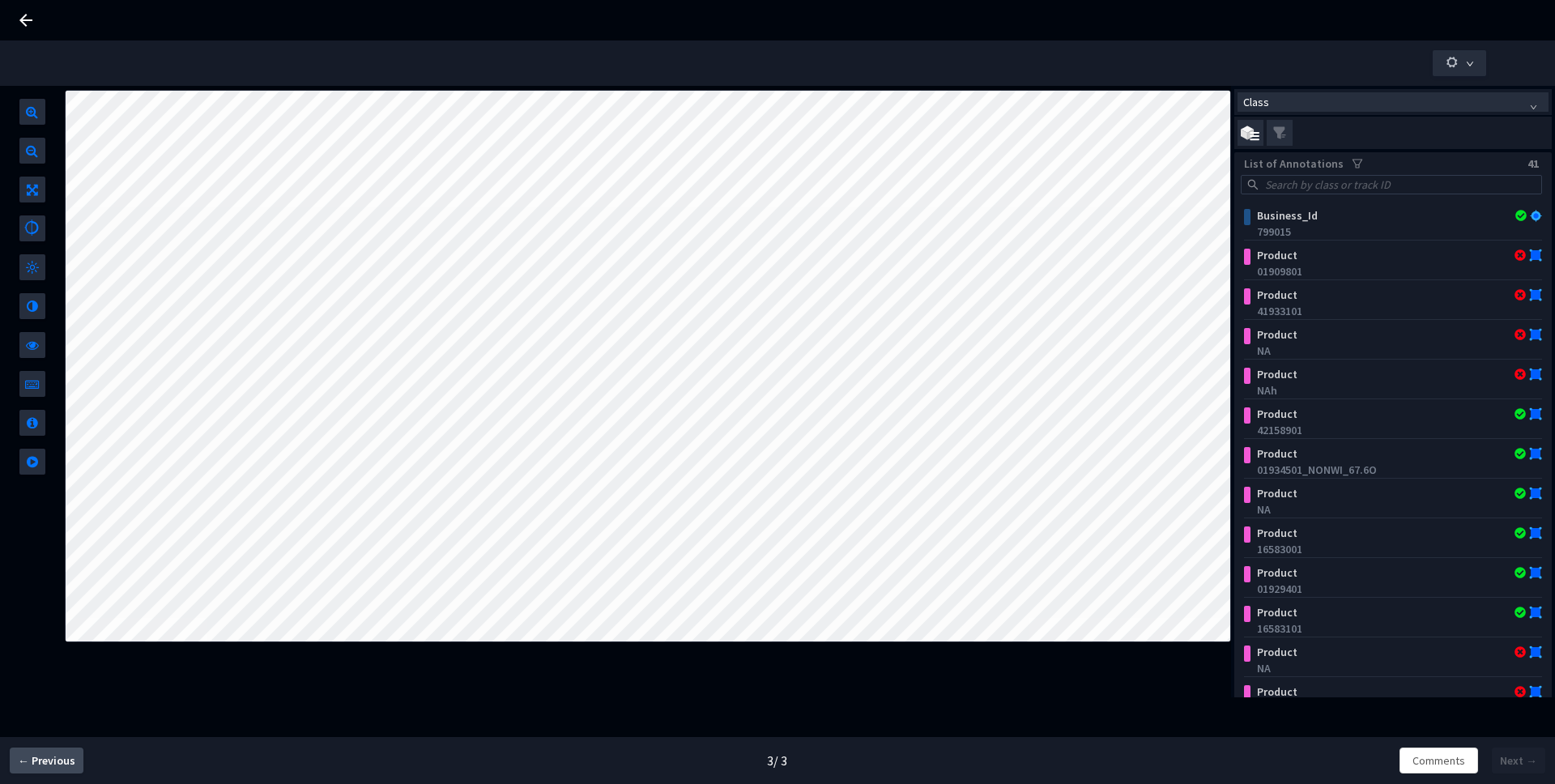
click at [61, 755] on span "← Previous" at bounding box center [47, 761] width 57 height 17
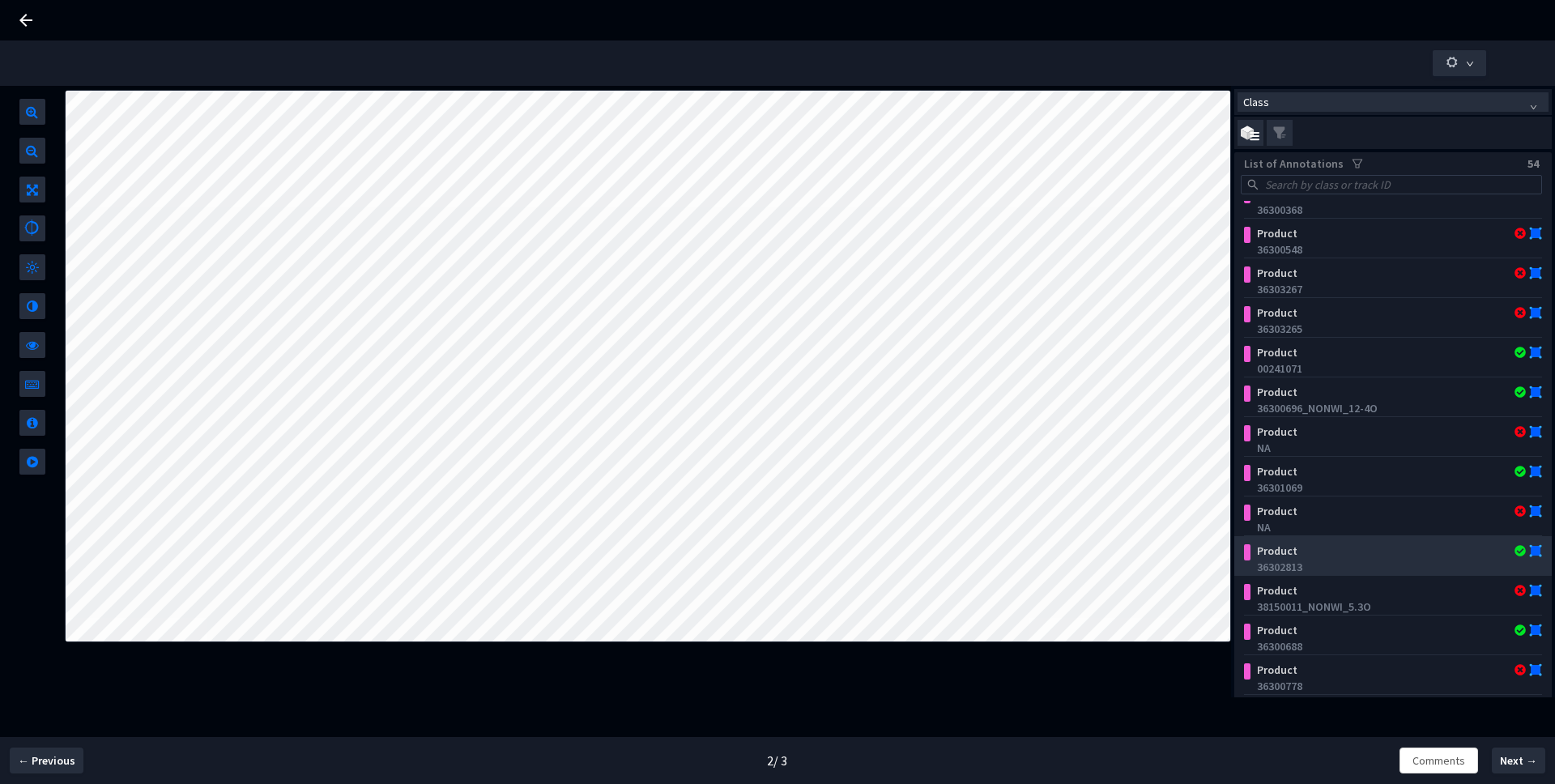
scroll to position [103, 0]
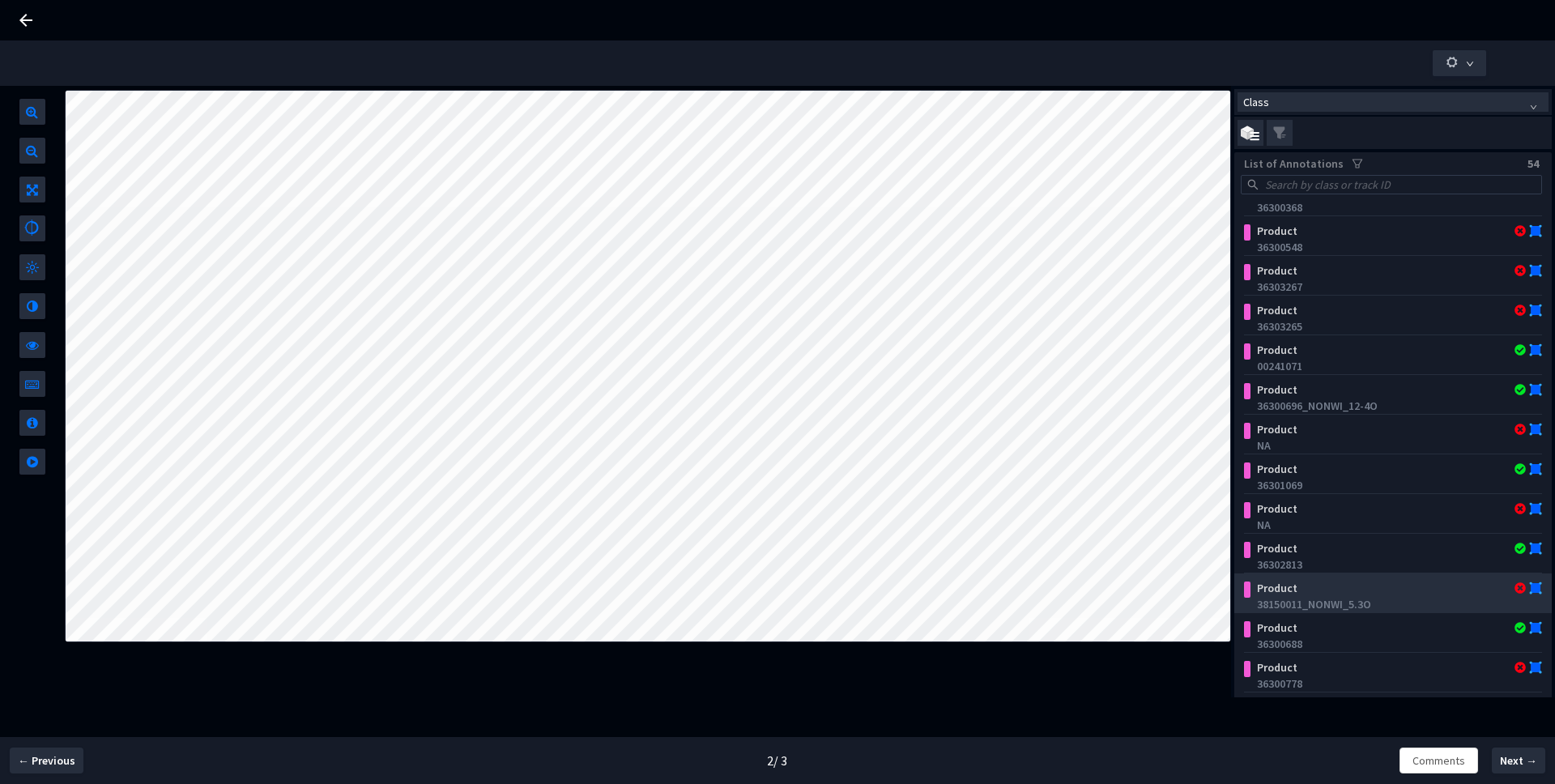
click at [1349, 596] on div "38150011_NONWI_5.3O" at bounding box center [1396, 604] width 279 height 16
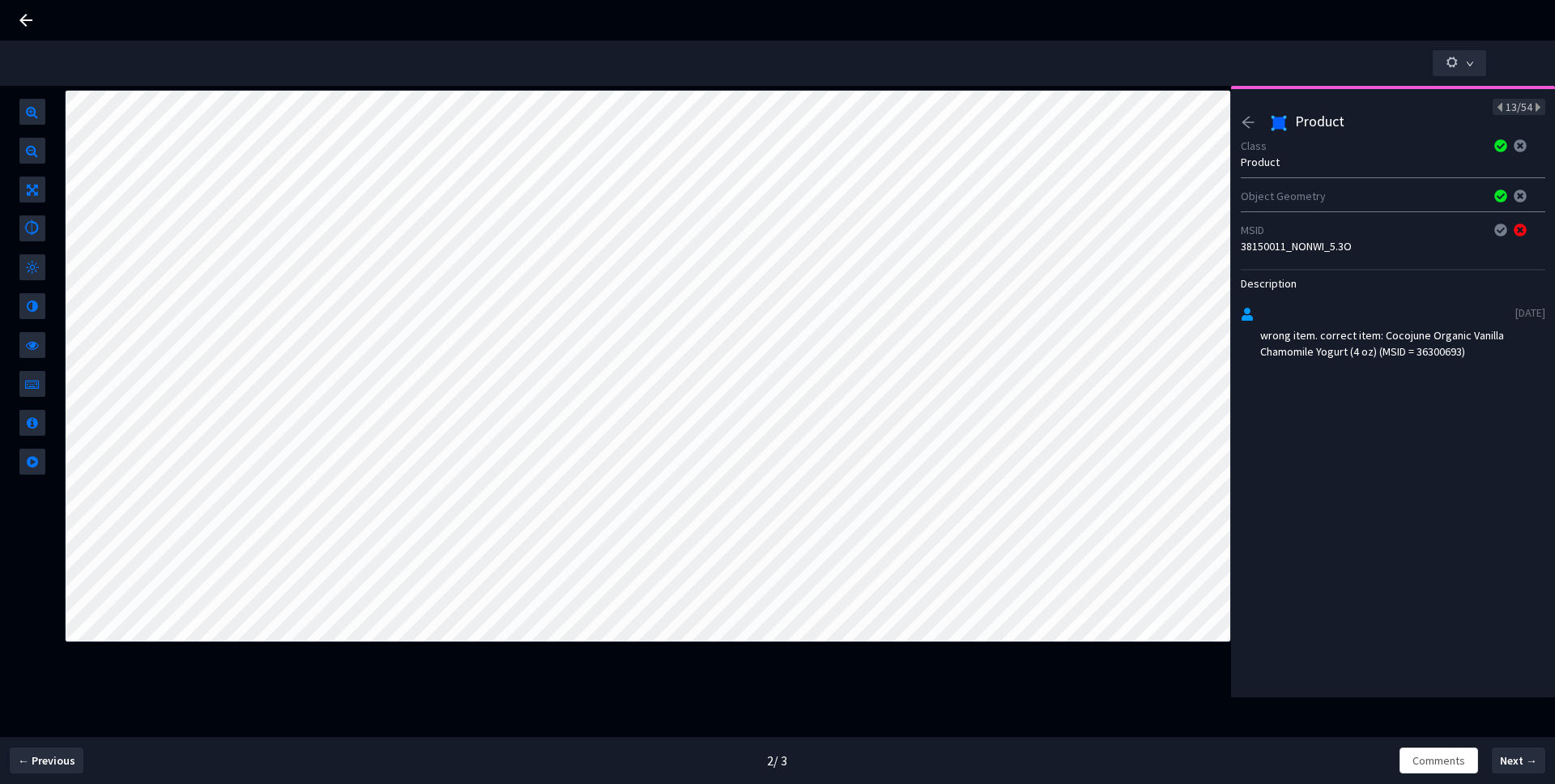
click at [1246, 118] on icon "arrow-left" at bounding box center [1248, 122] width 14 height 14
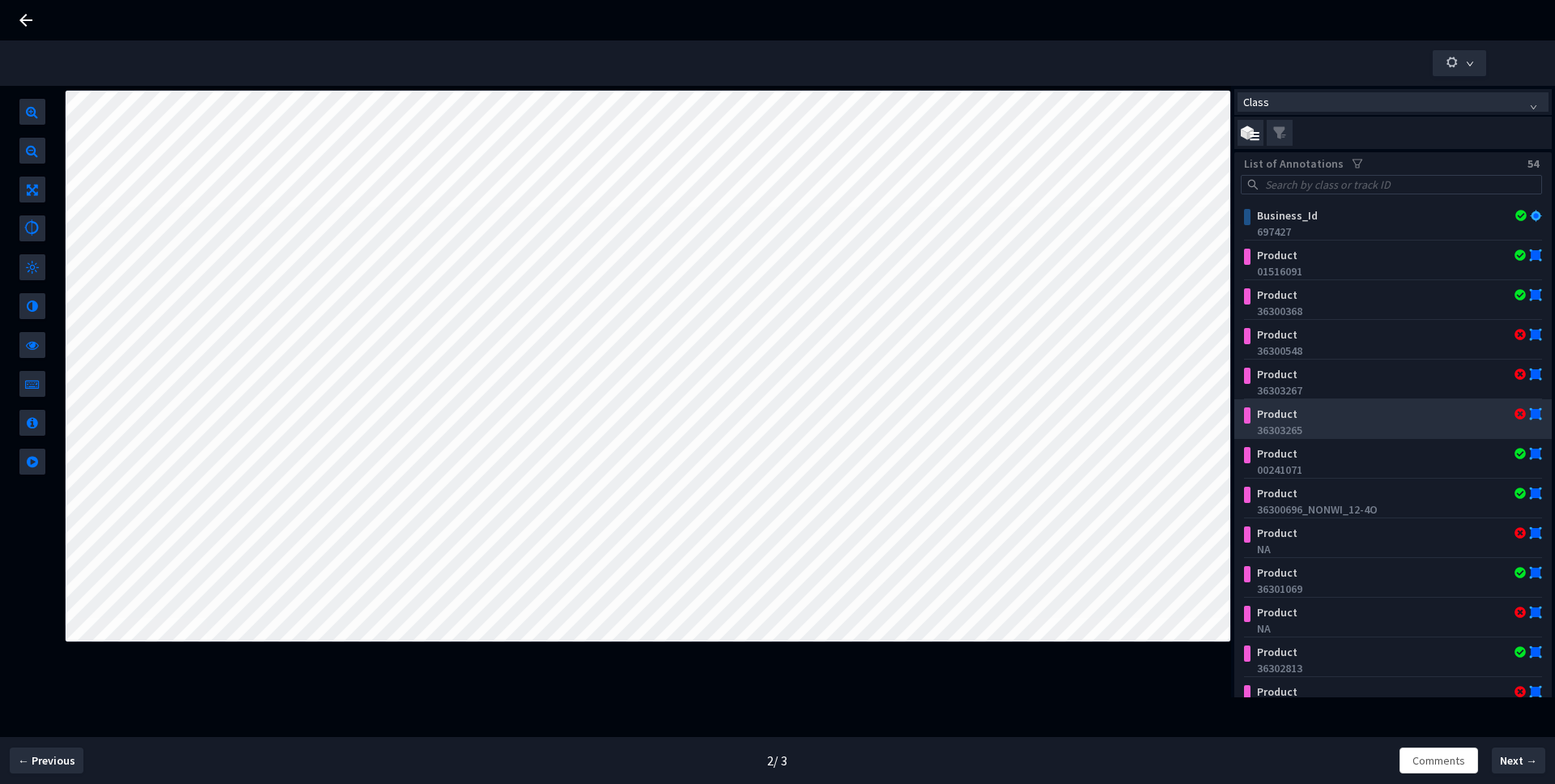
scroll to position [29, 0]
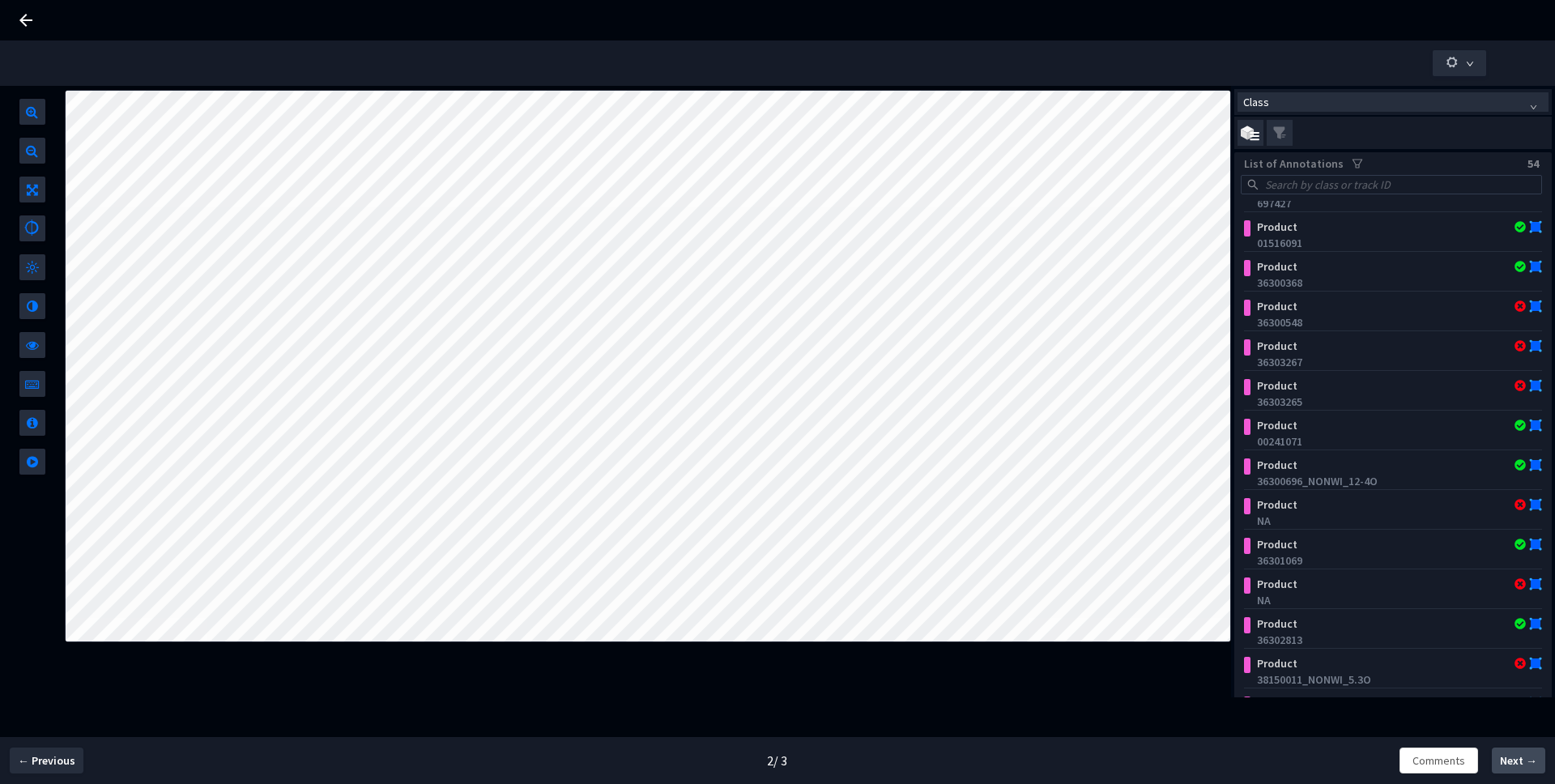
click at [1528, 754] on span "Next →" at bounding box center [1519, 761] width 37 height 17
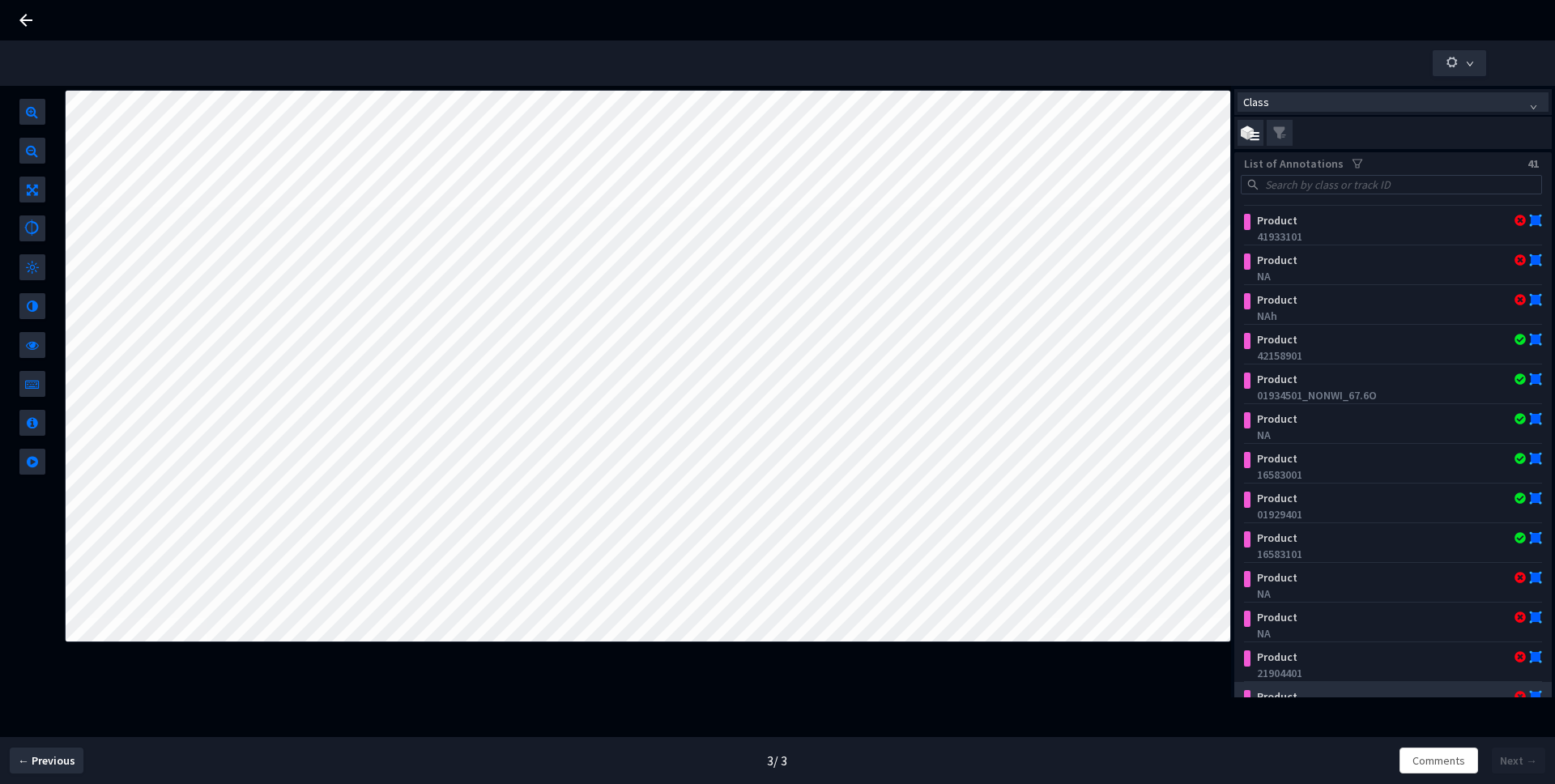
scroll to position [130, 0]
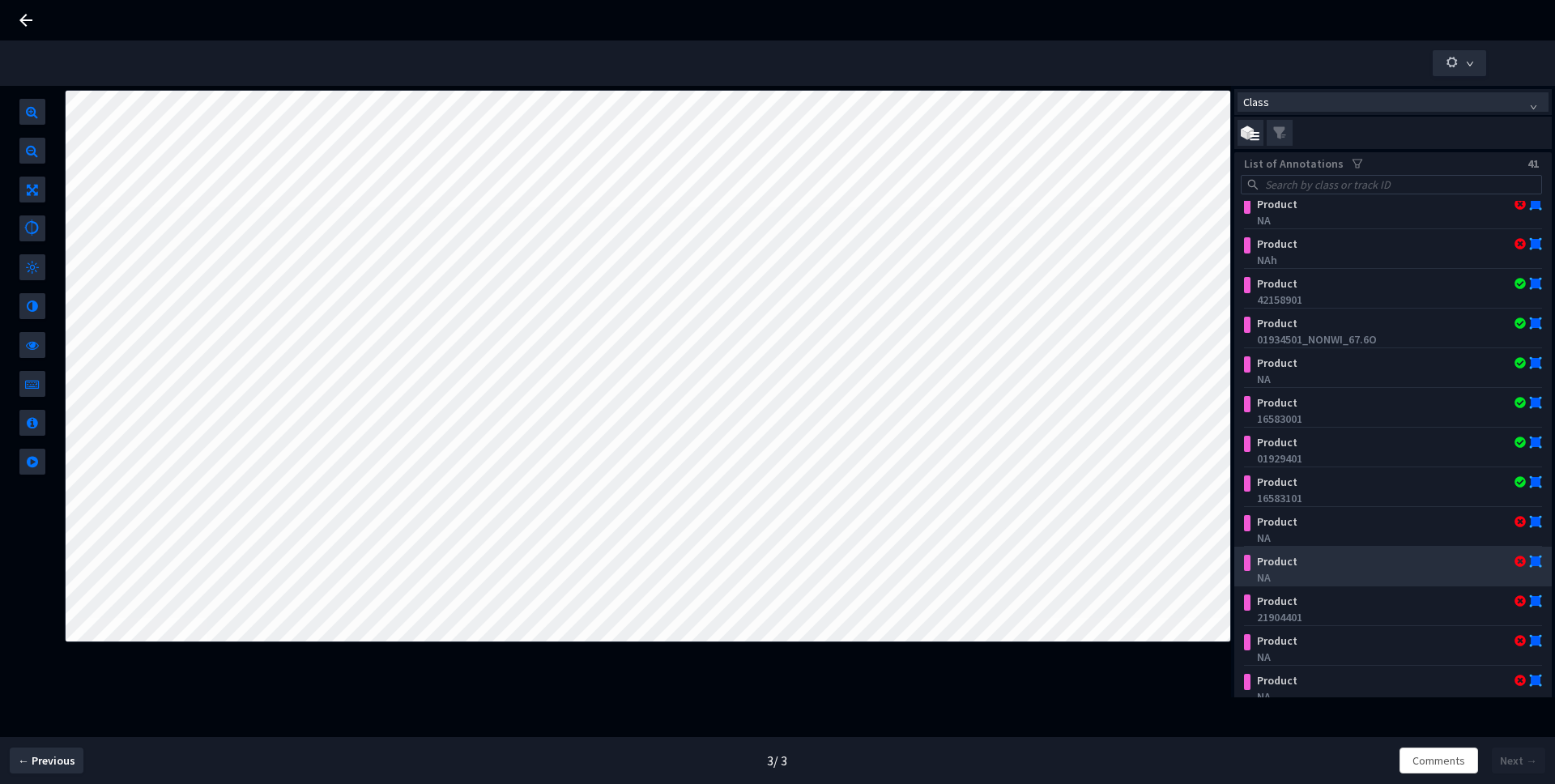
click at [1434, 571] on div "NA" at bounding box center [1396, 577] width 279 height 16
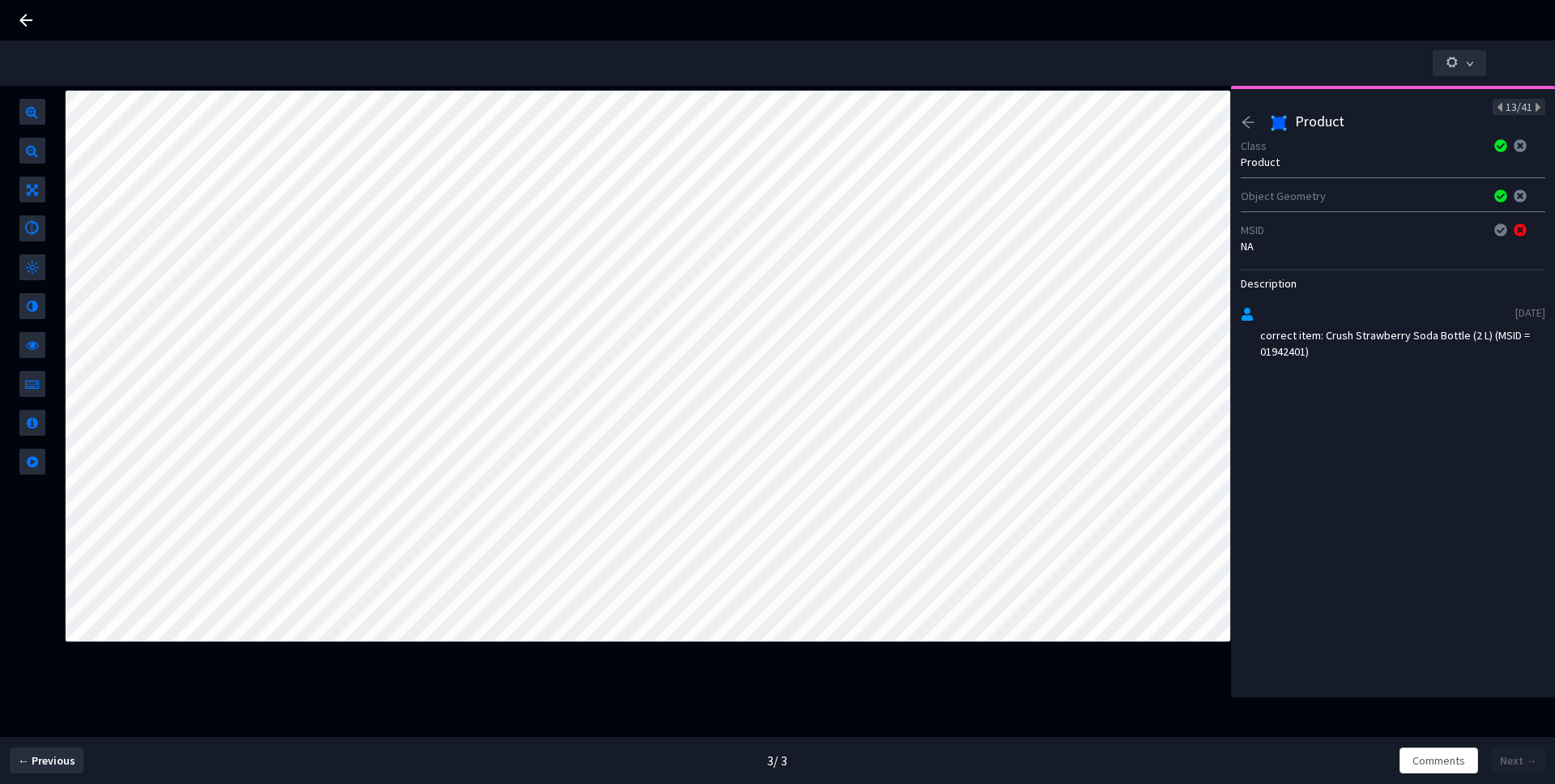
click at [1248, 115] on icon "arrow-left" at bounding box center [1248, 122] width 14 height 14
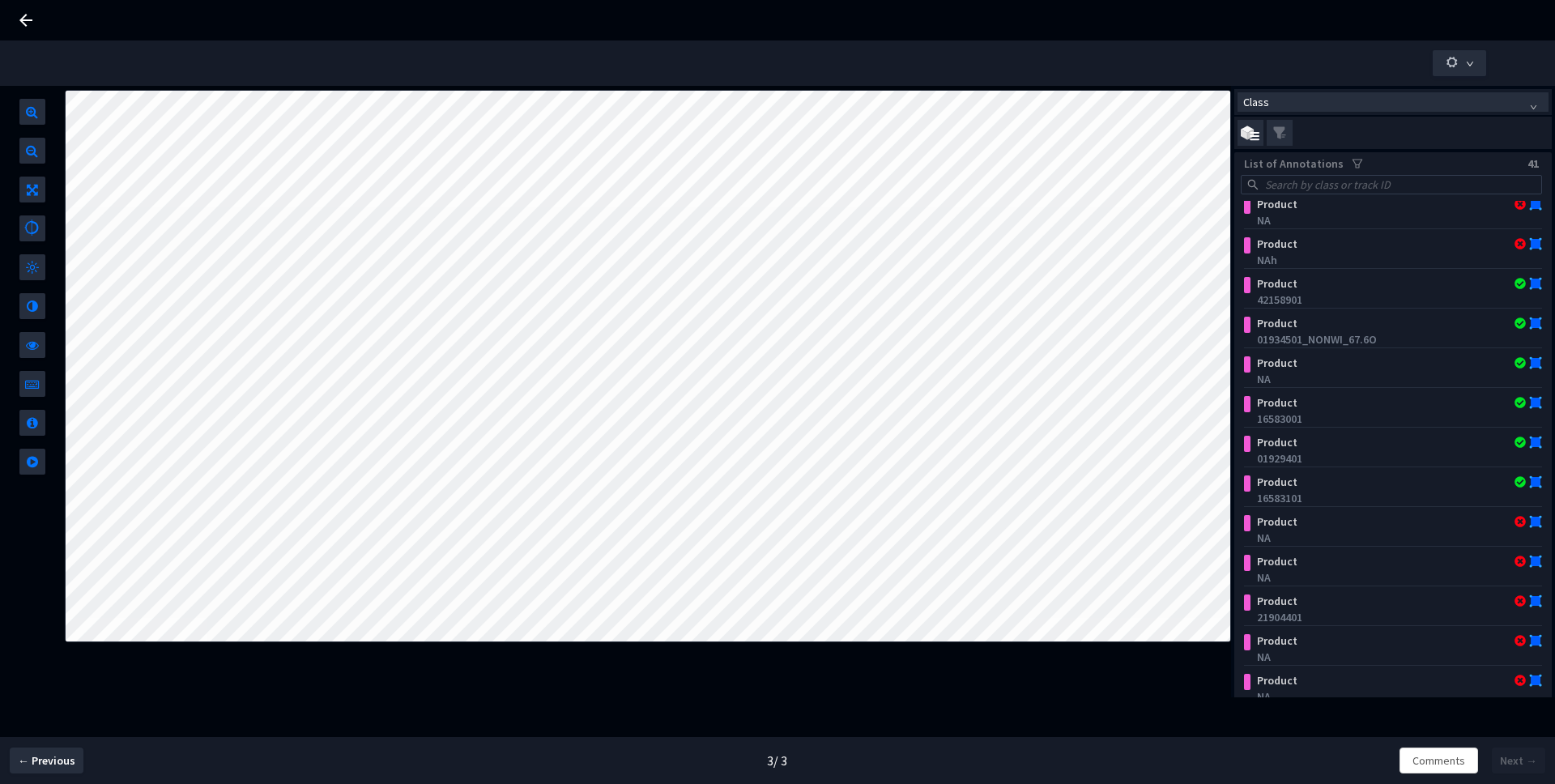
click at [20, 24] on icon at bounding box center [26, 20] width 19 height 19
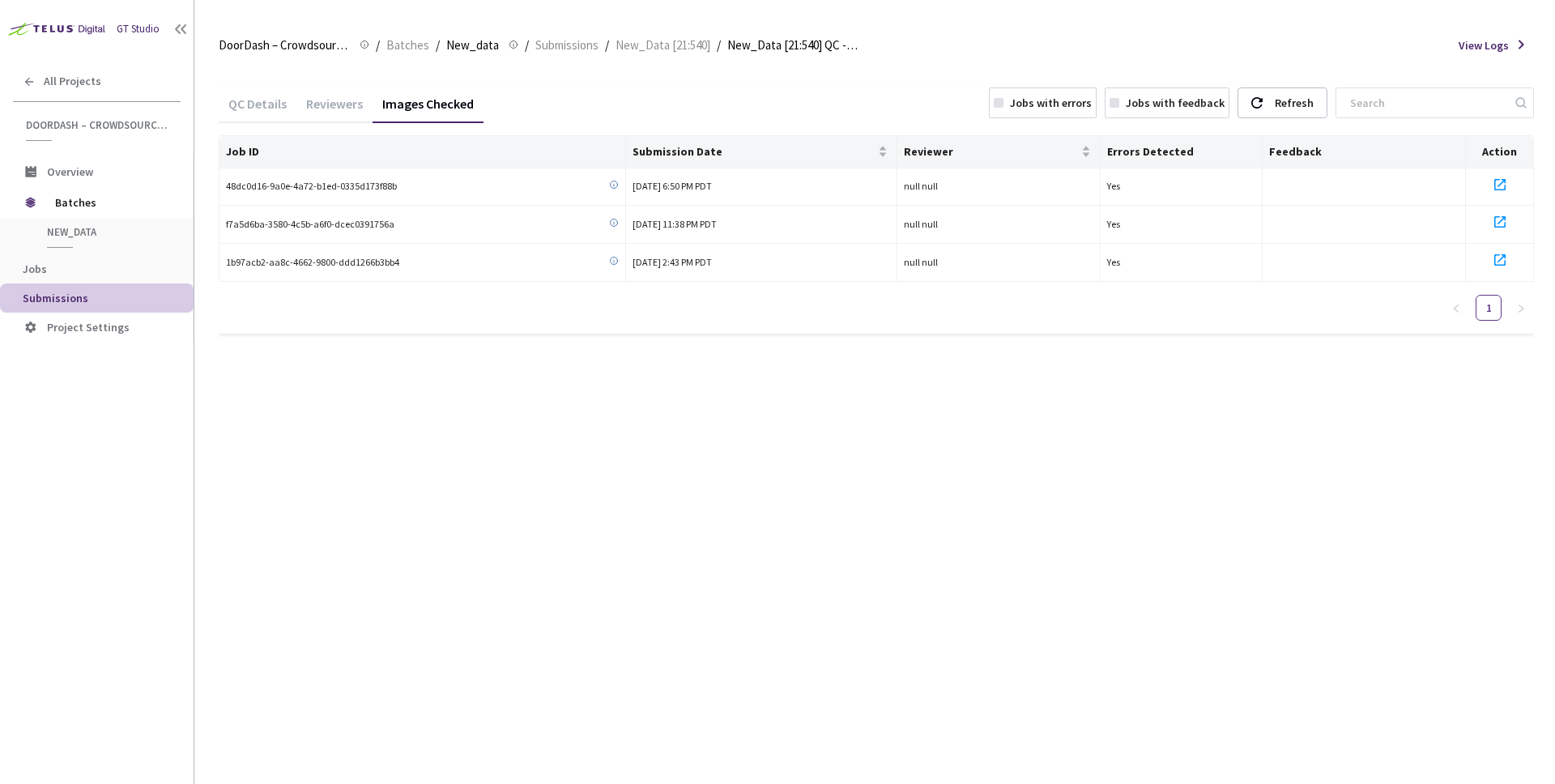
click at [339, 106] on div "Reviewers" at bounding box center [335, 109] width 77 height 28
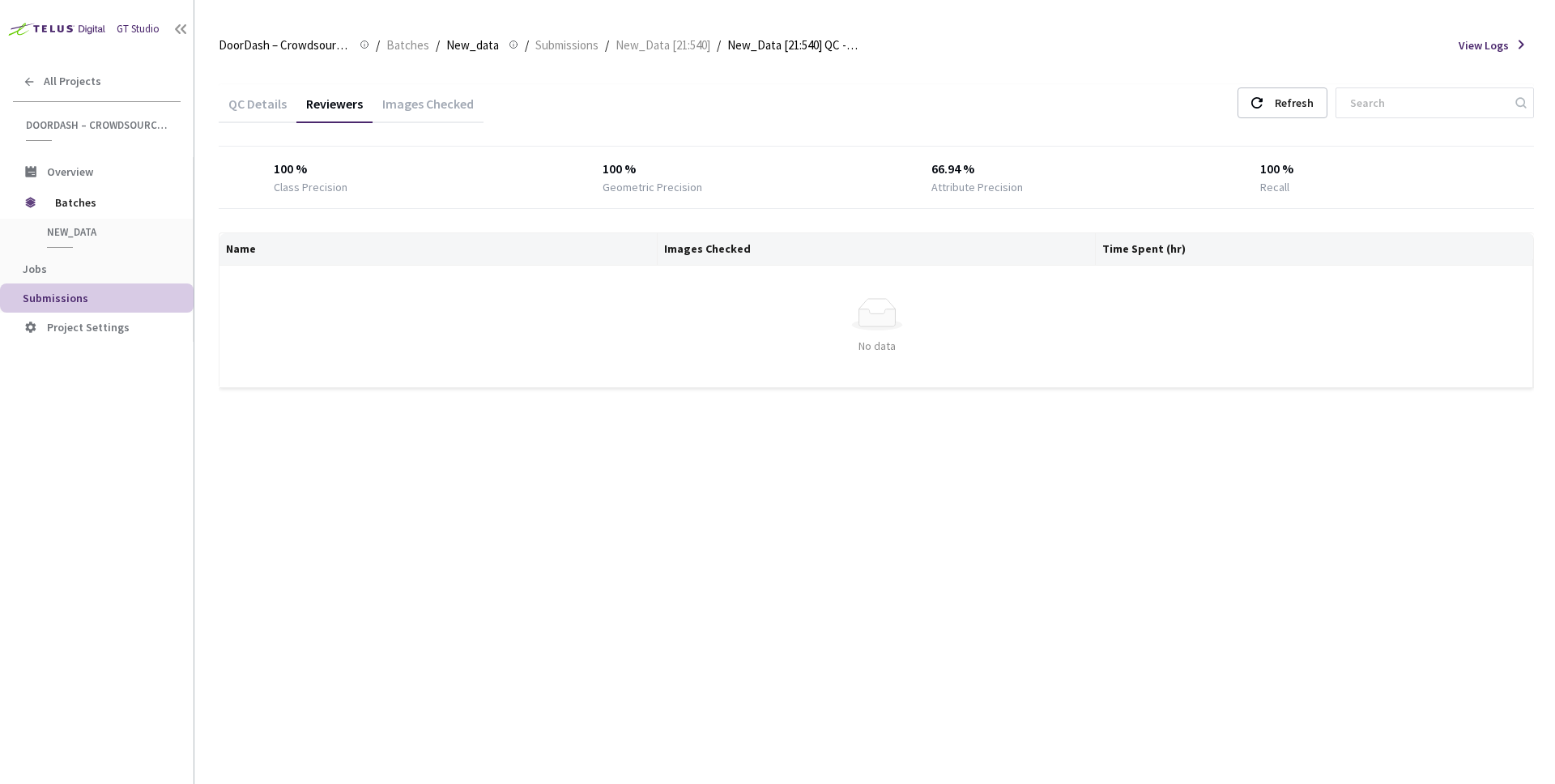
click at [256, 98] on div "QC Details" at bounding box center [257, 109] width 78 height 28
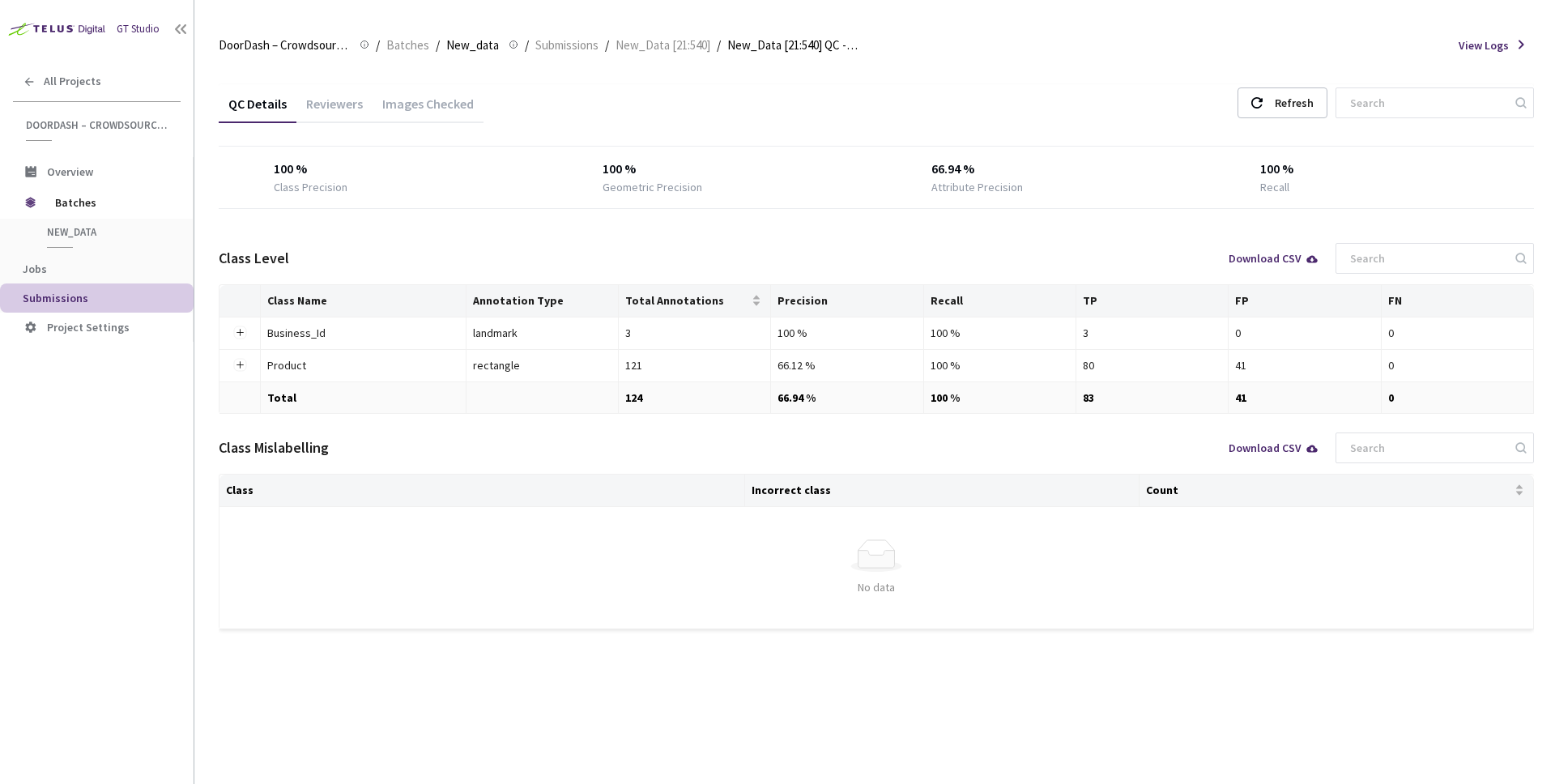
click at [324, 99] on div "Reviewers" at bounding box center [335, 109] width 77 height 28
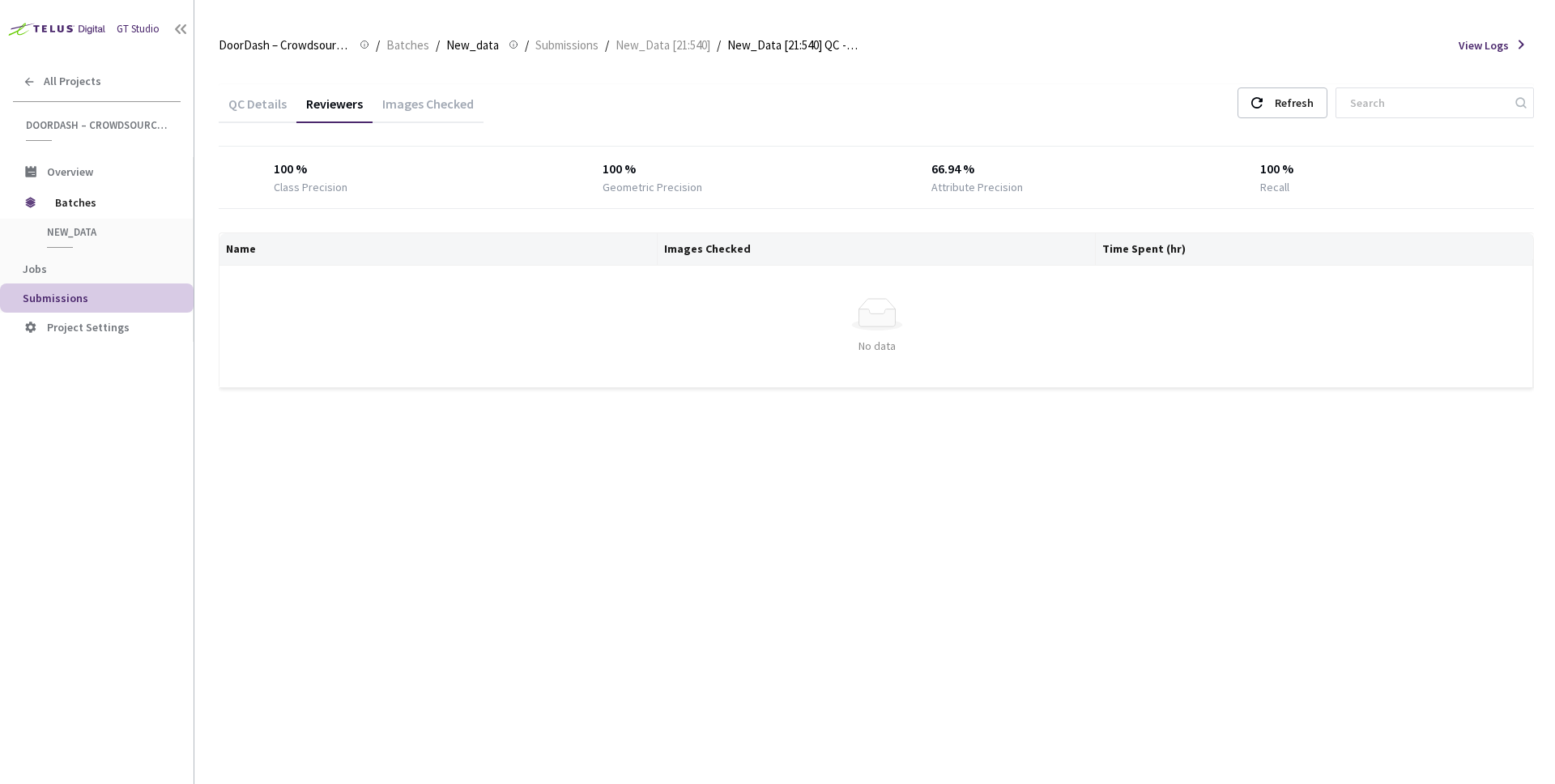
click at [257, 96] on div "QC Details" at bounding box center [257, 109] width 78 height 28
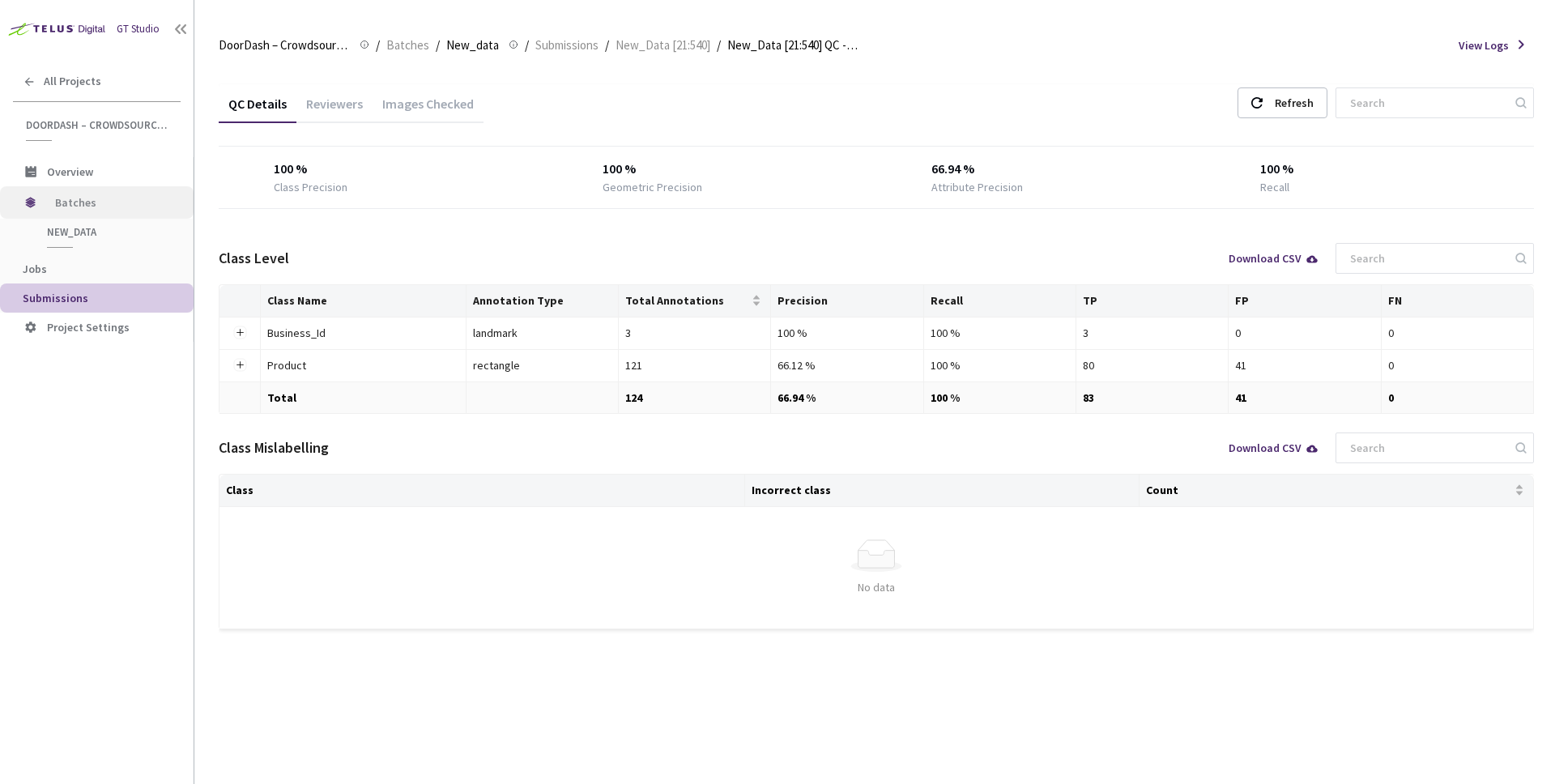
click at [125, 200] on span "Batches" at bounding box center [111, 203] width 111 height 33
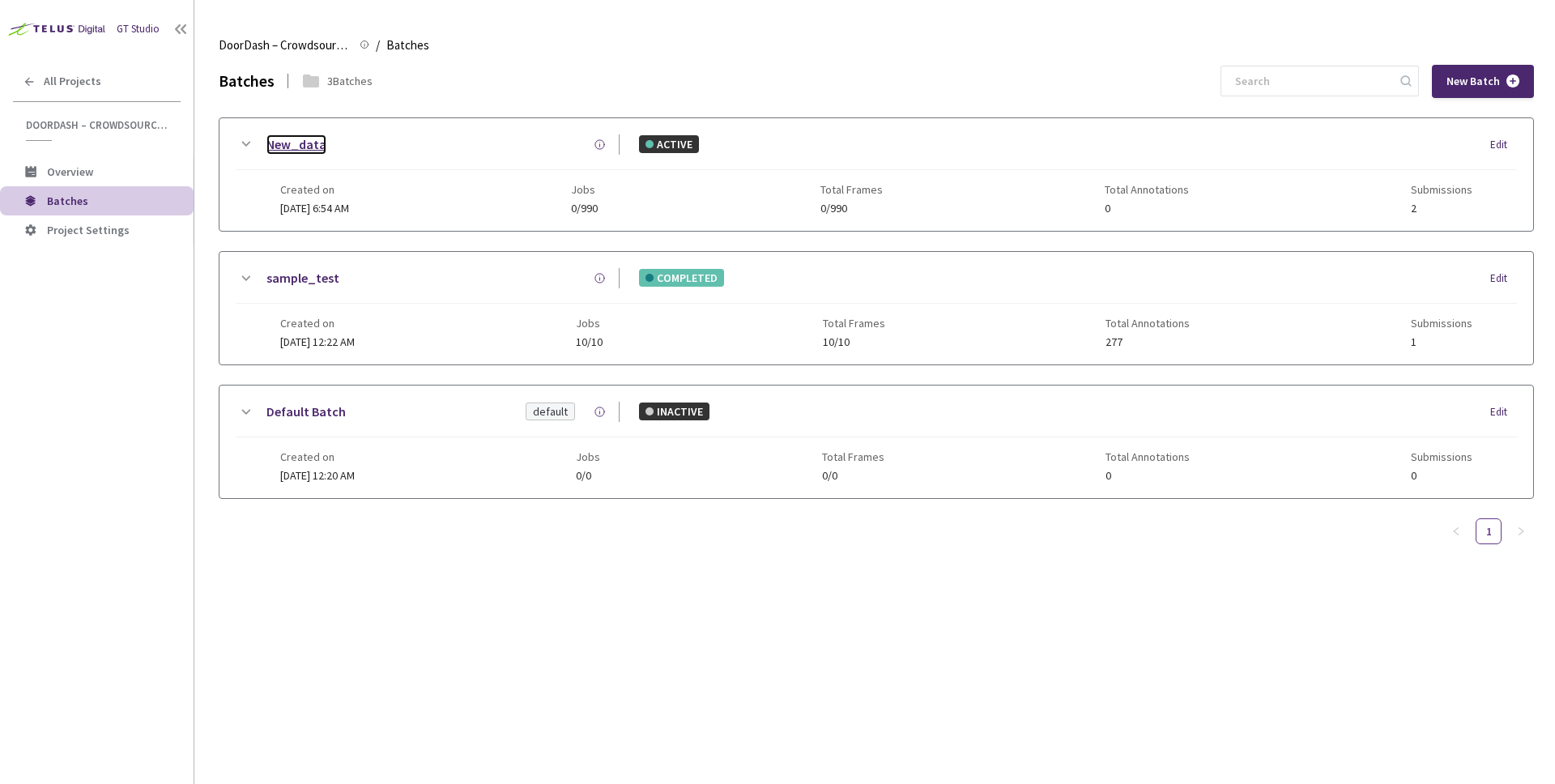
click at [308, 145] on link "New_data" at bounding box center [296, 144] width 60 height 20
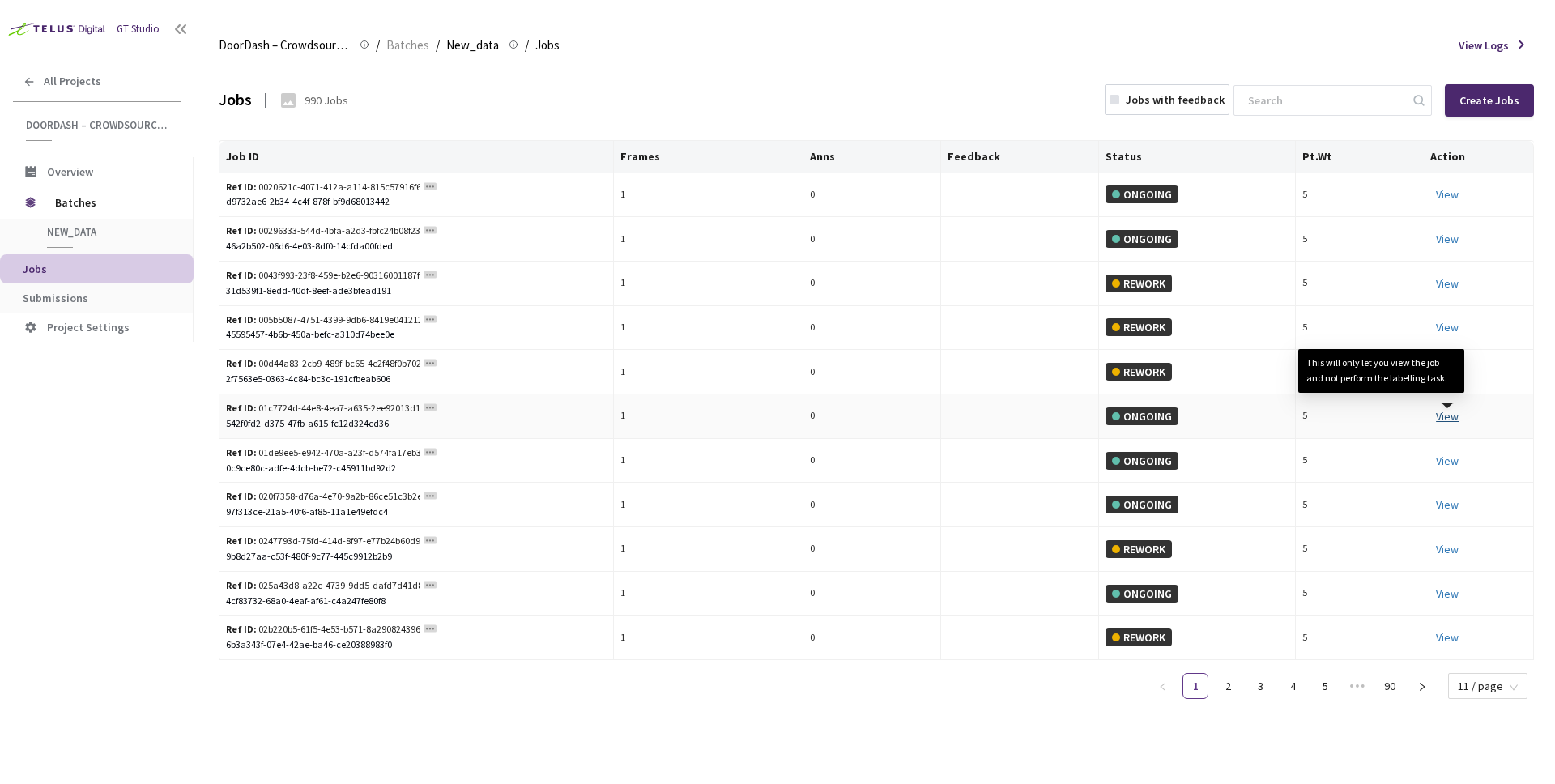
click at [1454, 411] on link "View This will only let you view the job and not perform the labelling task." at bounding box center [1448, 415] width 23 height 14
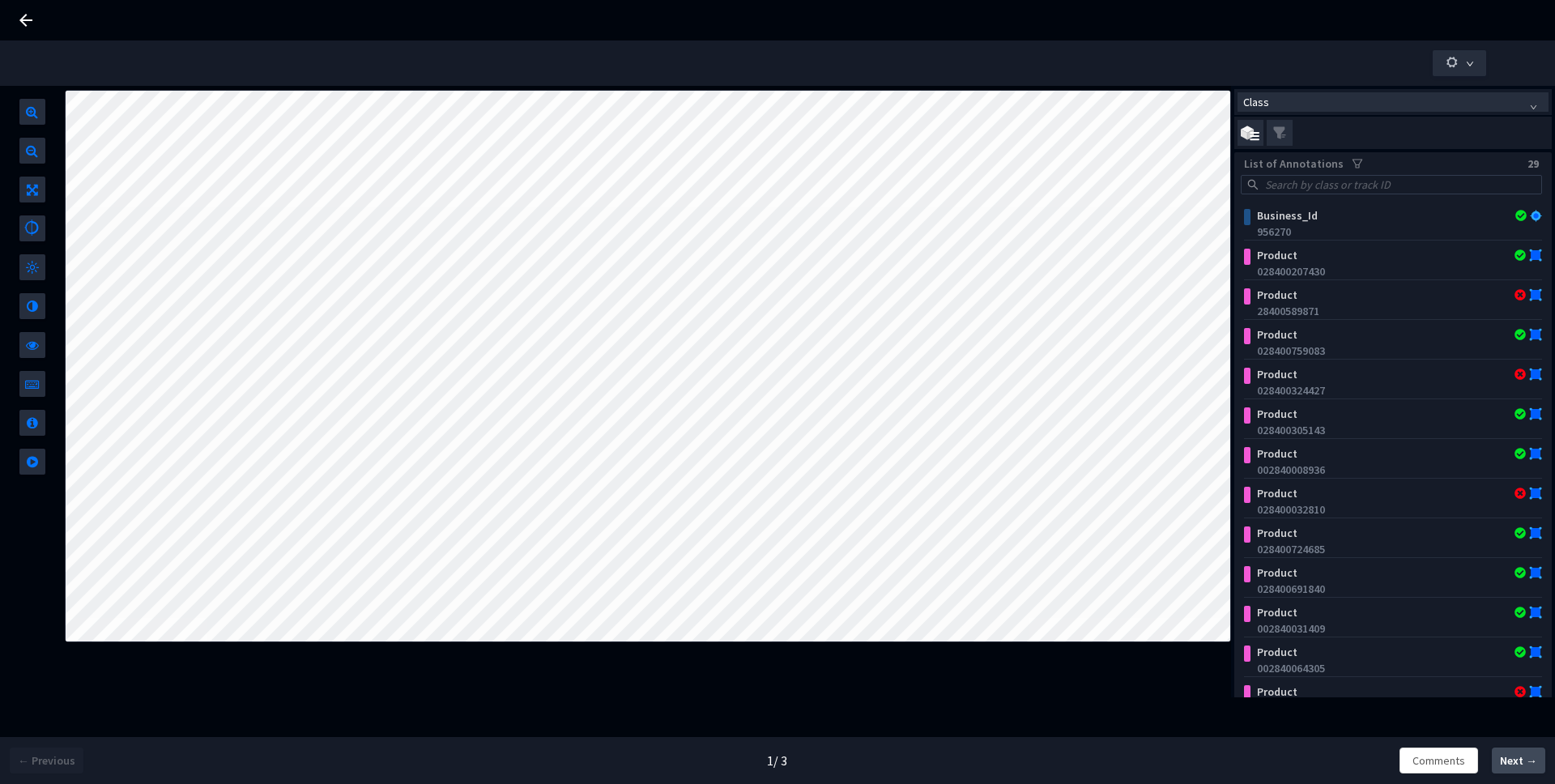
click at [1532, 762] on span "Next →" at bounding box center [1519, 761] width 37 height 17
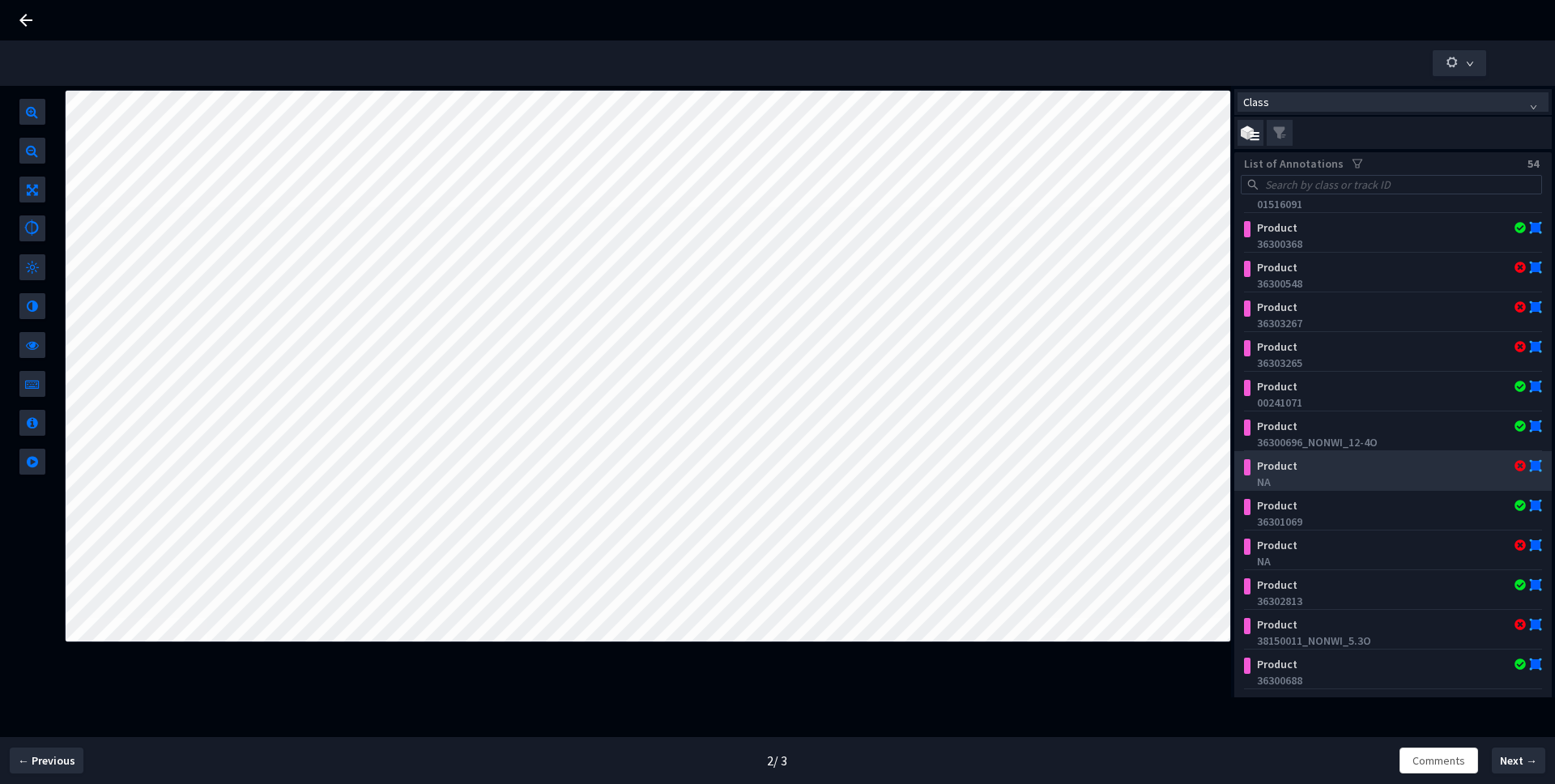
click at [1320, 471] on div "Product" at bounding box center [1367, 465] width 234 height 16
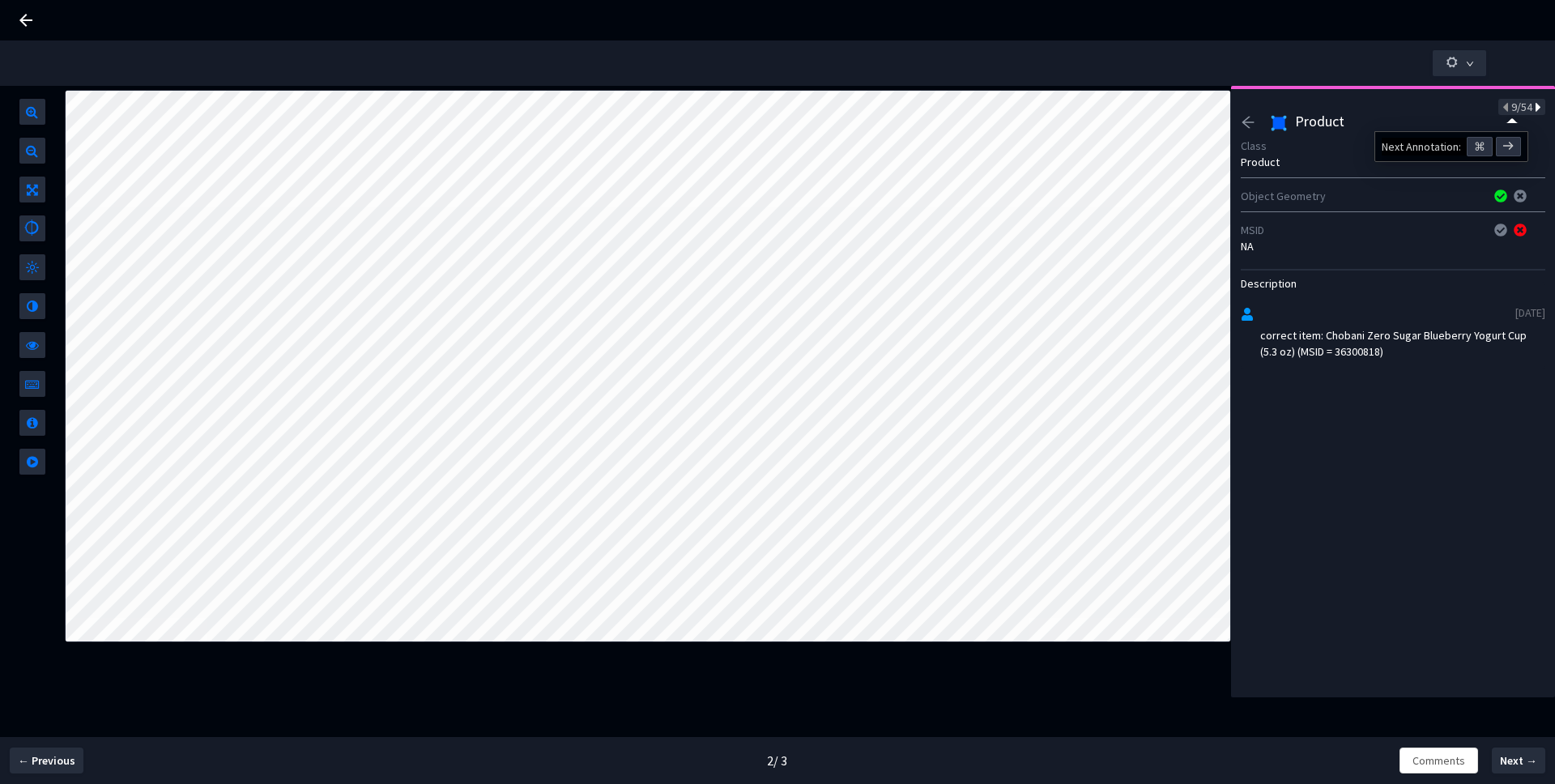
click at [1532, 108] on icon at bounding box center [1536, 108] width 9 height 11
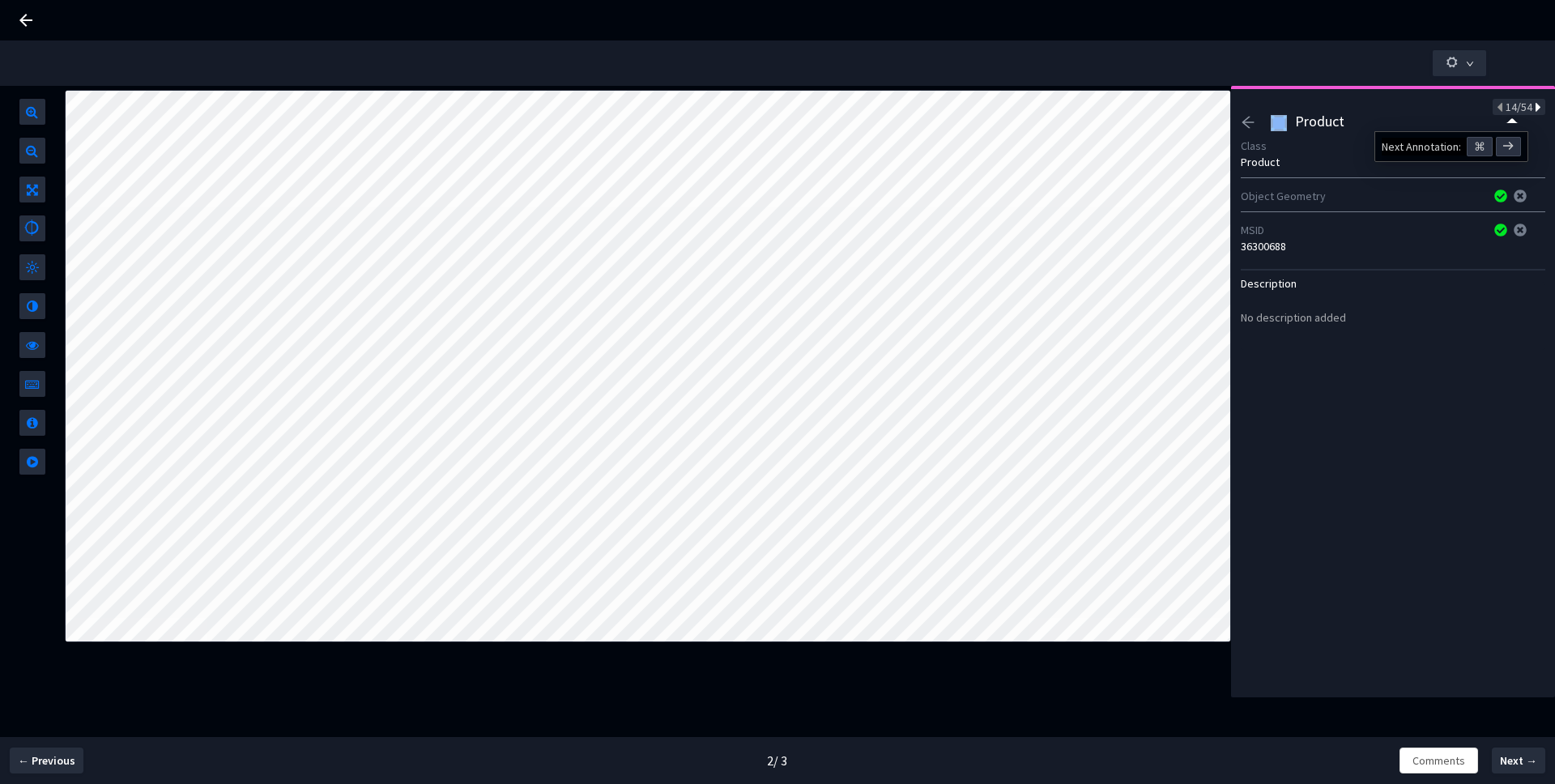
click at [1532, 108] on icon at bounding box center [1536, 108] width 9 height 11
